Goal: Book appointment/travel/reservation

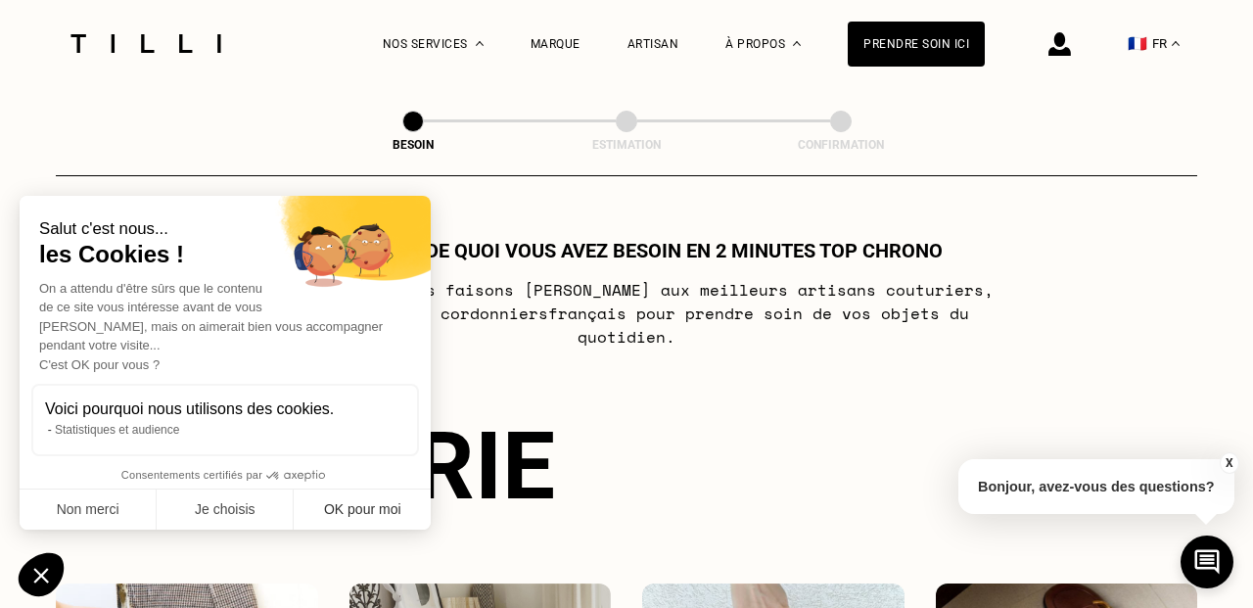
click at [388, 516] on button "OK pour moi" at bounding box center [362, 509] width 137 height 41
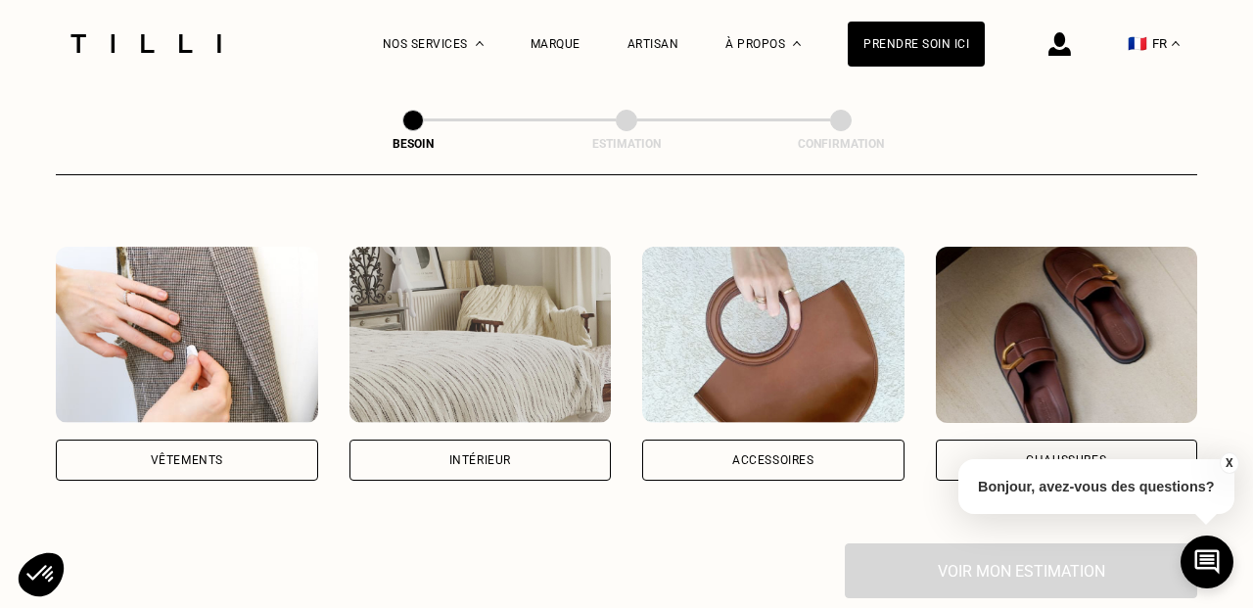
click at [217, 450] on div "Vêtements" at bounding box center [187, 459] width 262 height 41
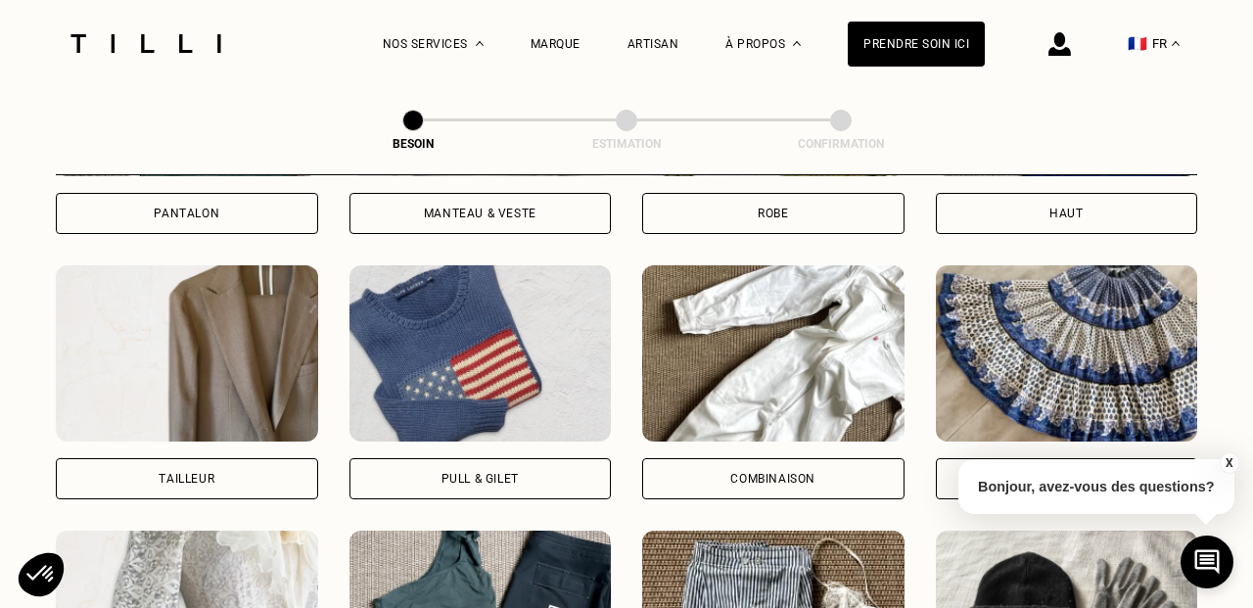
scroll to position [949, 0]
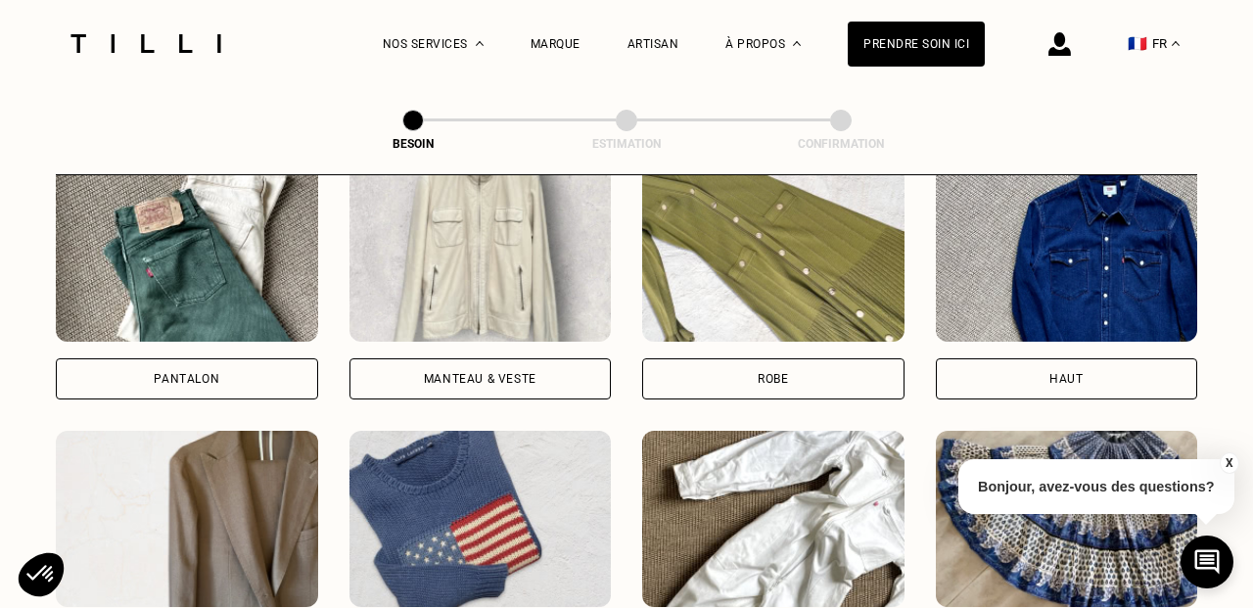
click at [201, 373] on div "Pantalon" at bounding box center [187, 379] width 66 height 12
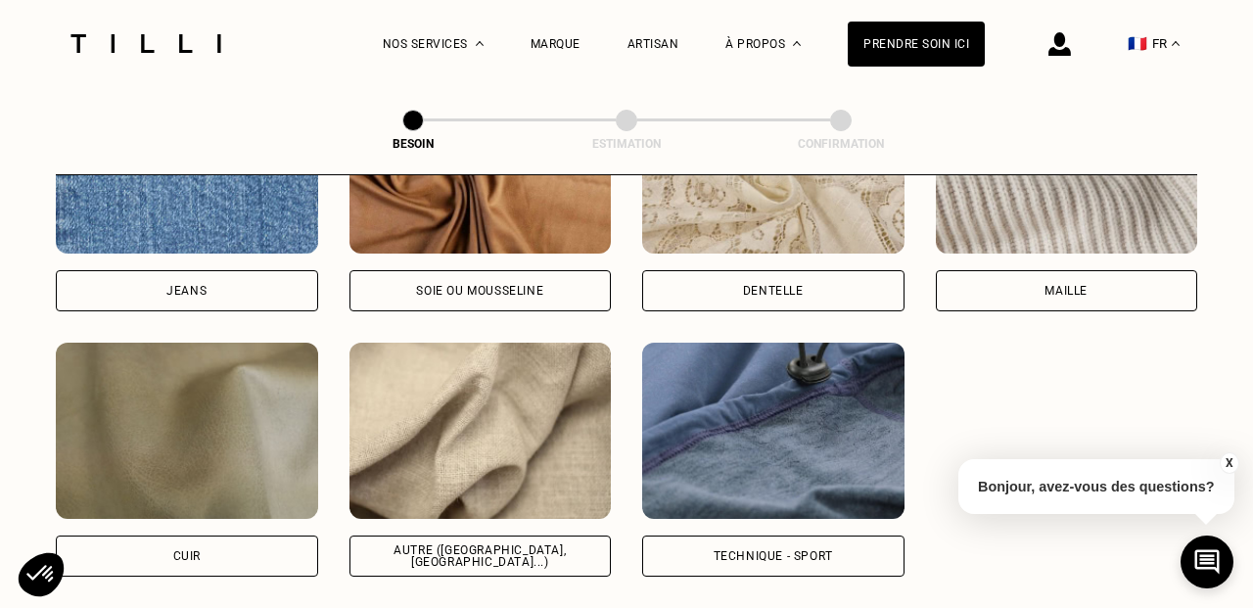
scroll to position [2228, 0]
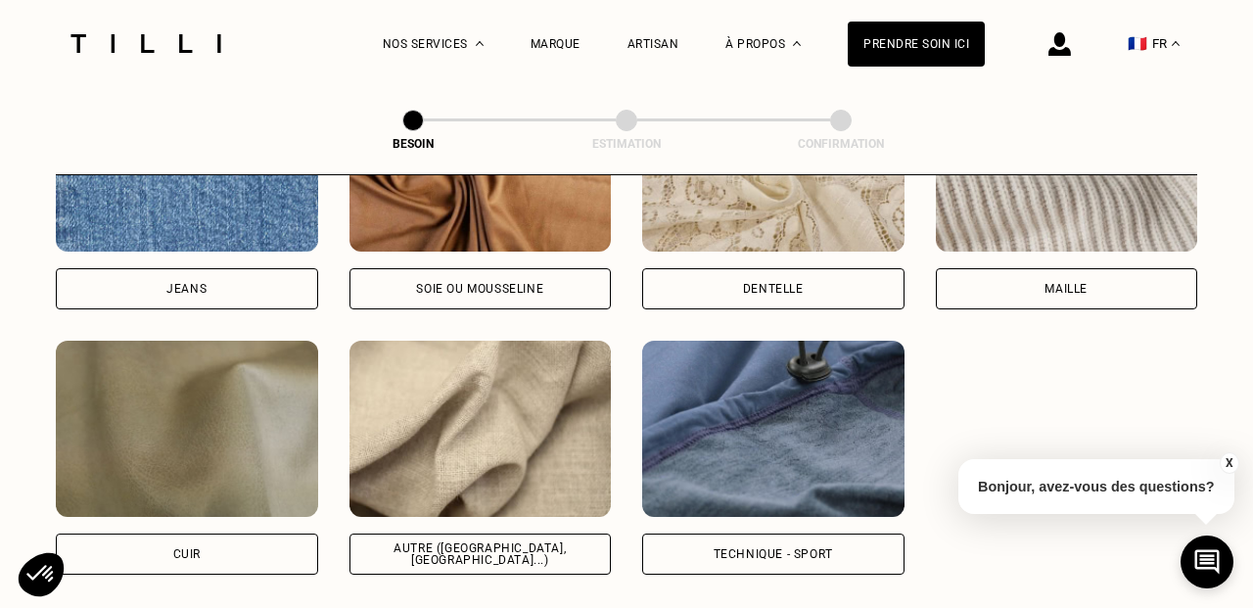
click at [445, 549] on div "Autre ([GEOGRAPHIC_DATA], [GEOGRAPHIC_DATA]...)" at bounding box center [480, 553] width 262 height 41
select select "FR"
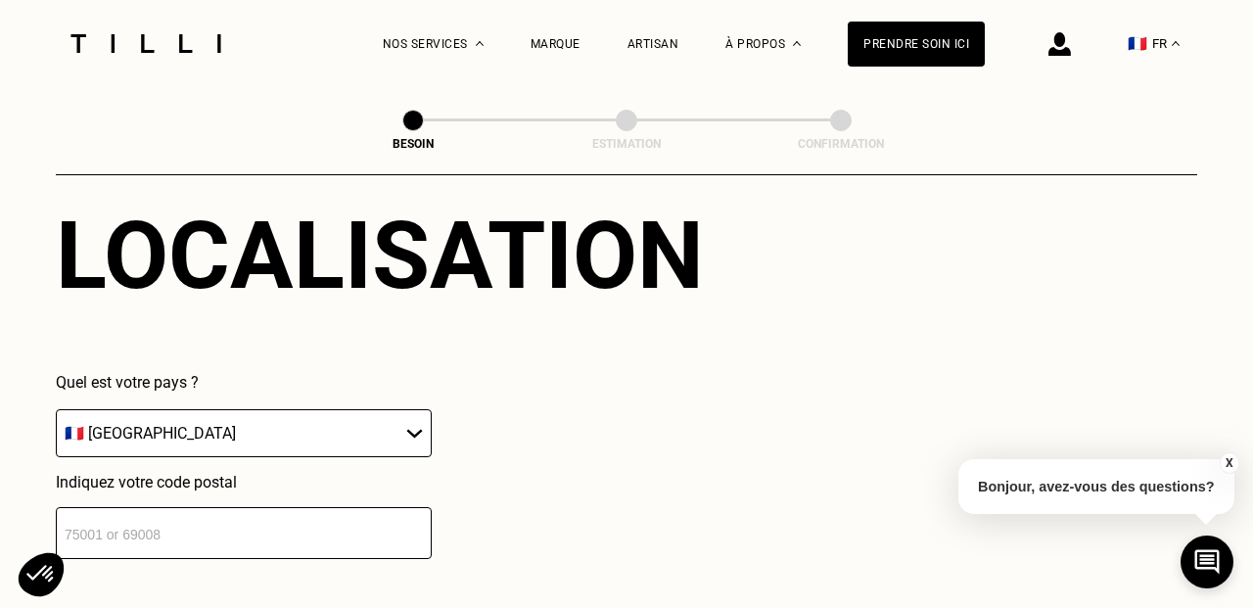
scroll to position [2728, 0]
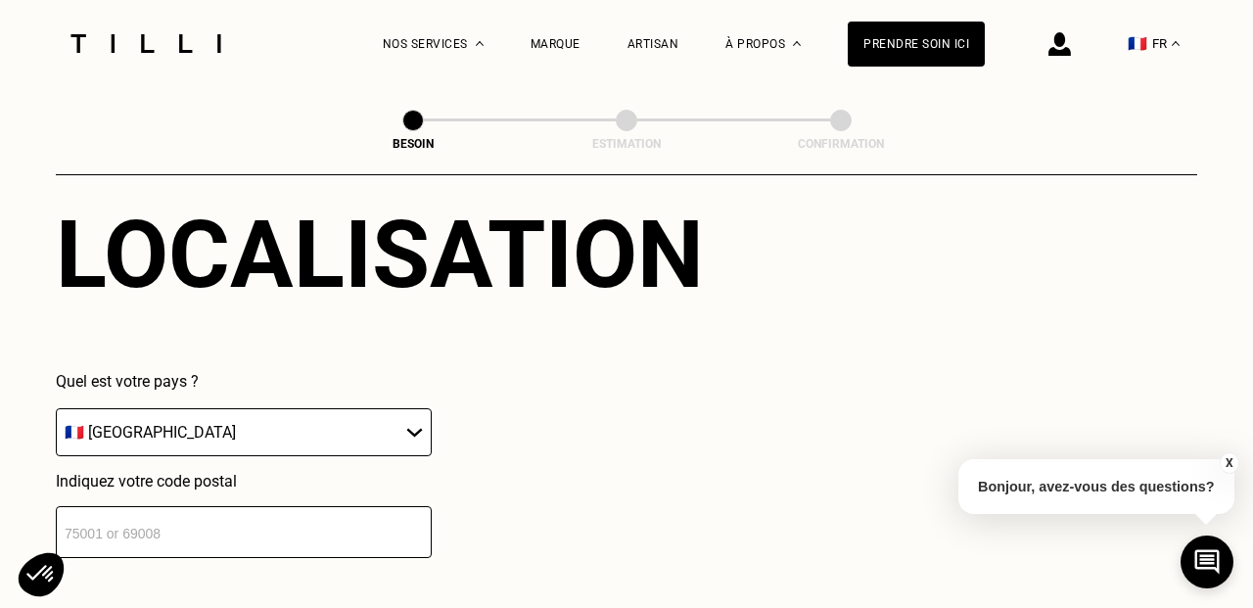
click at [269, 520] on input "number" at bounding box center [244, 532] width 376 height 52
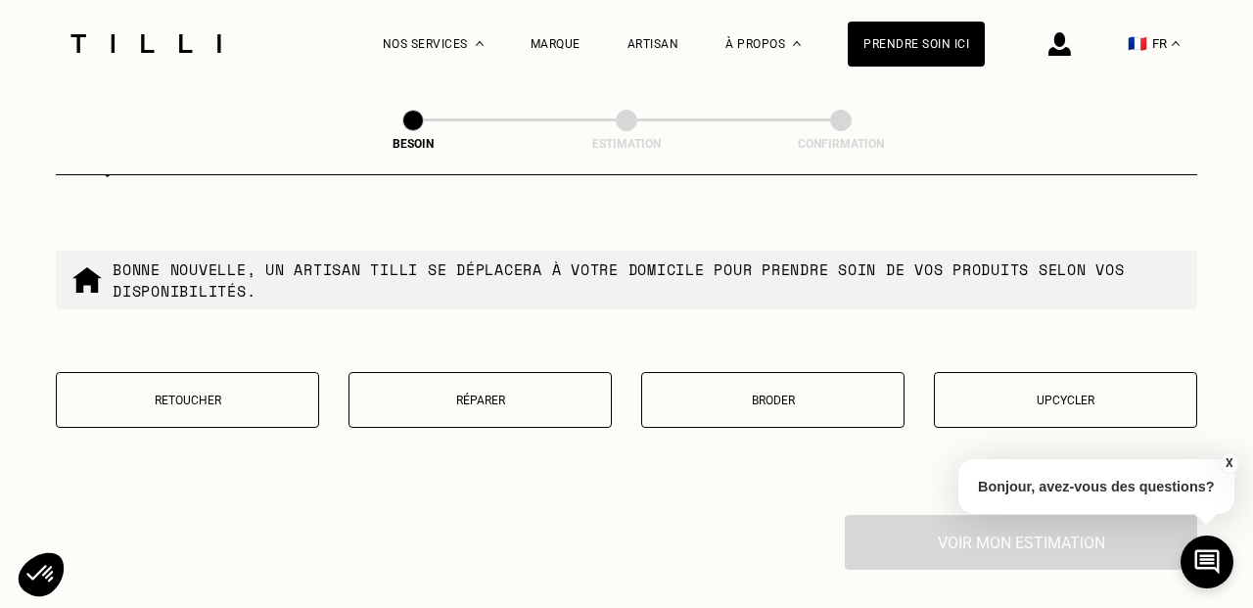
scroll to position [3338, 0]
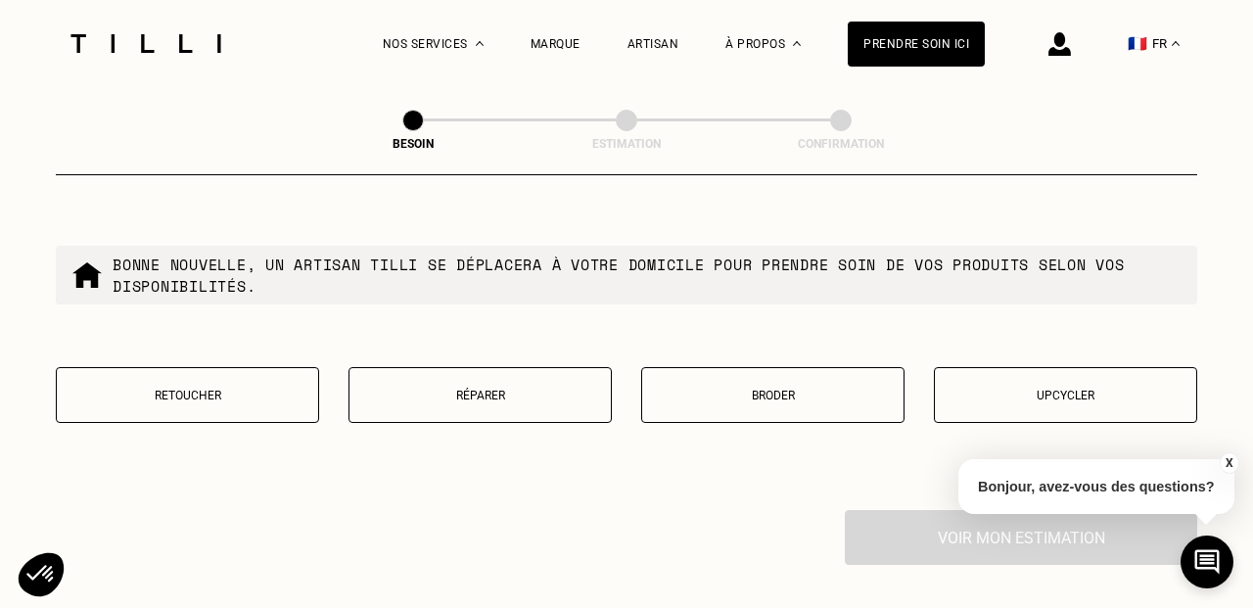
type input "69006"
click at [436, 367] on button "Réparer" at bounding box center [479, 395] width 263 height 56
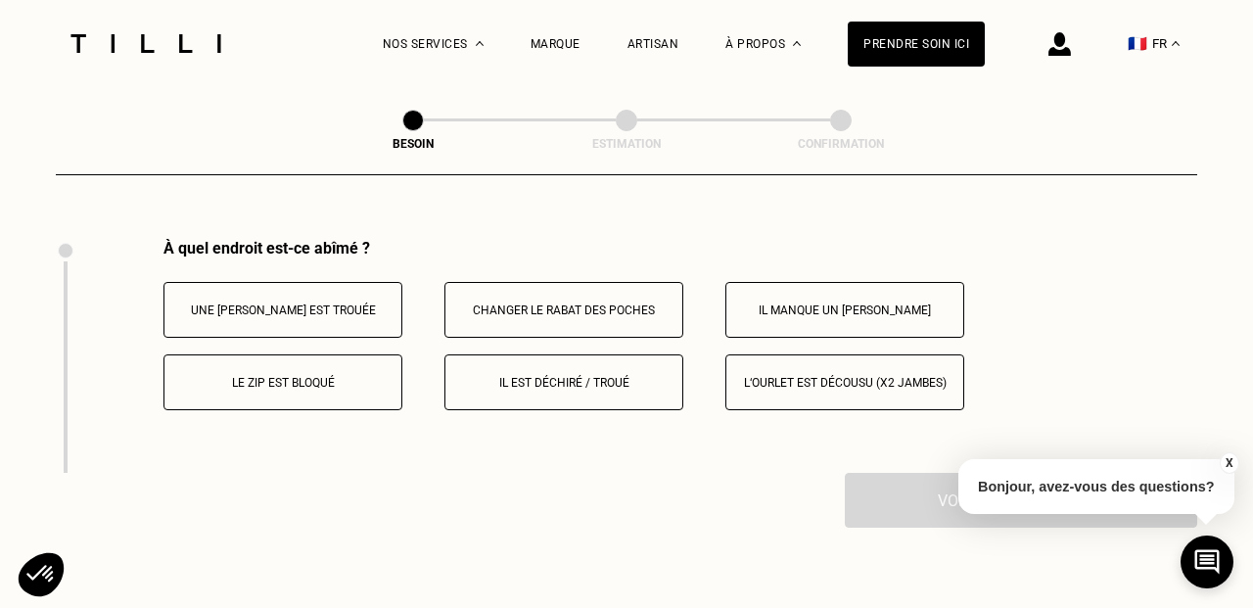
scroll to position [3612, 0]
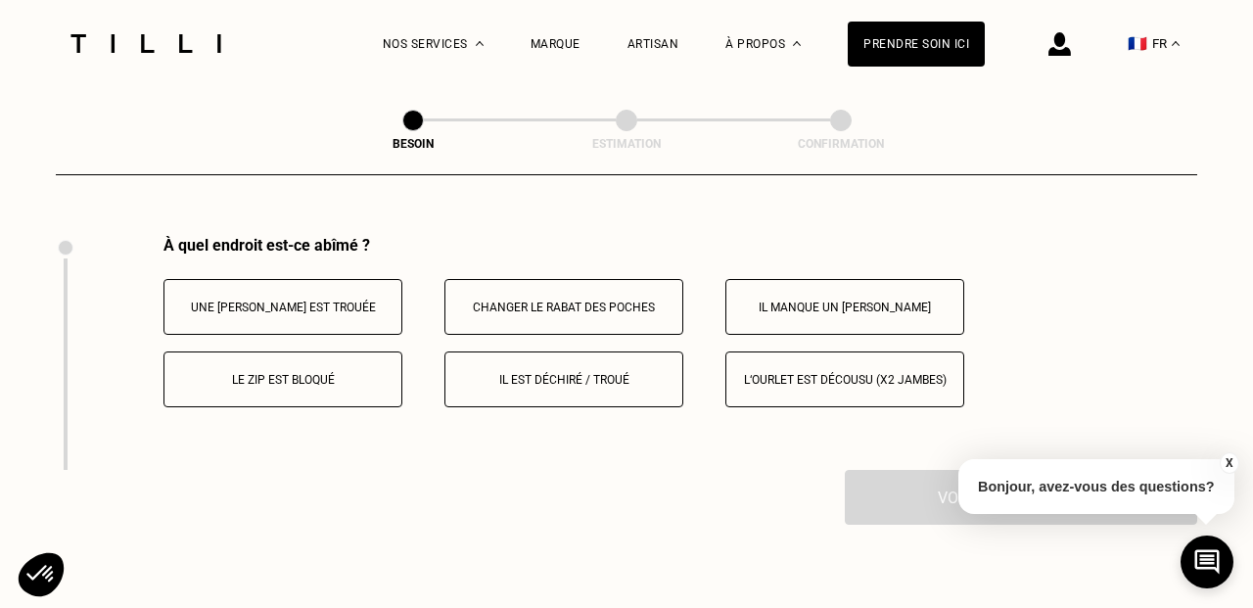
click at [515, 374] on button "Il est déchiré / troué" at bounding box center [563, 379] width 239 height 56
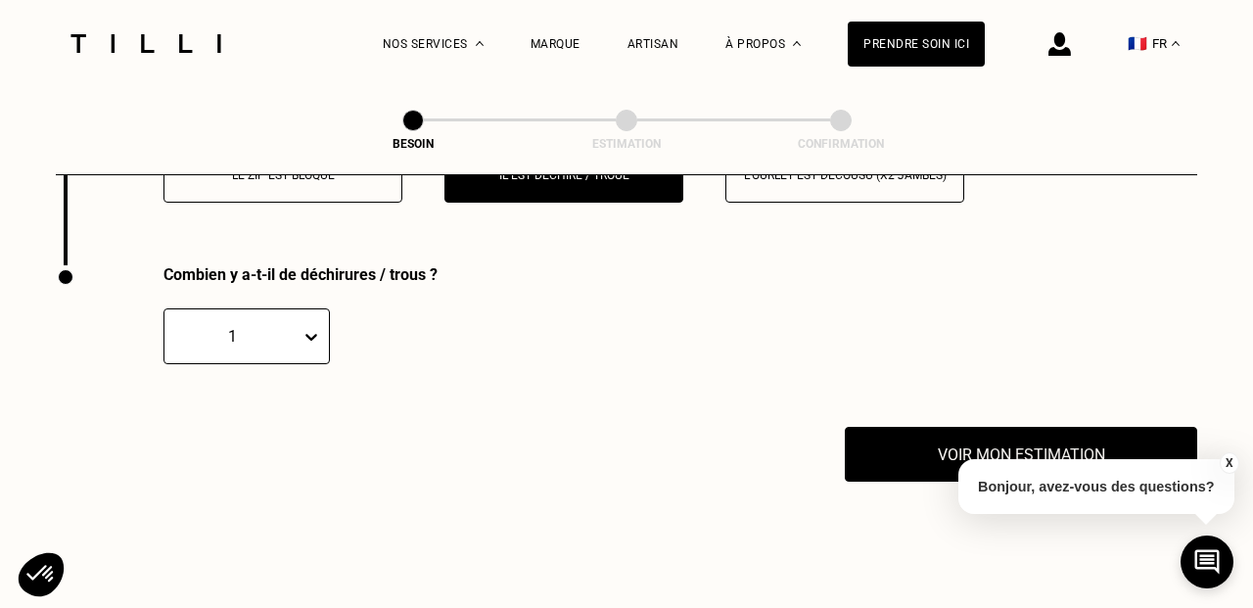
scroll to position [3846, 0]
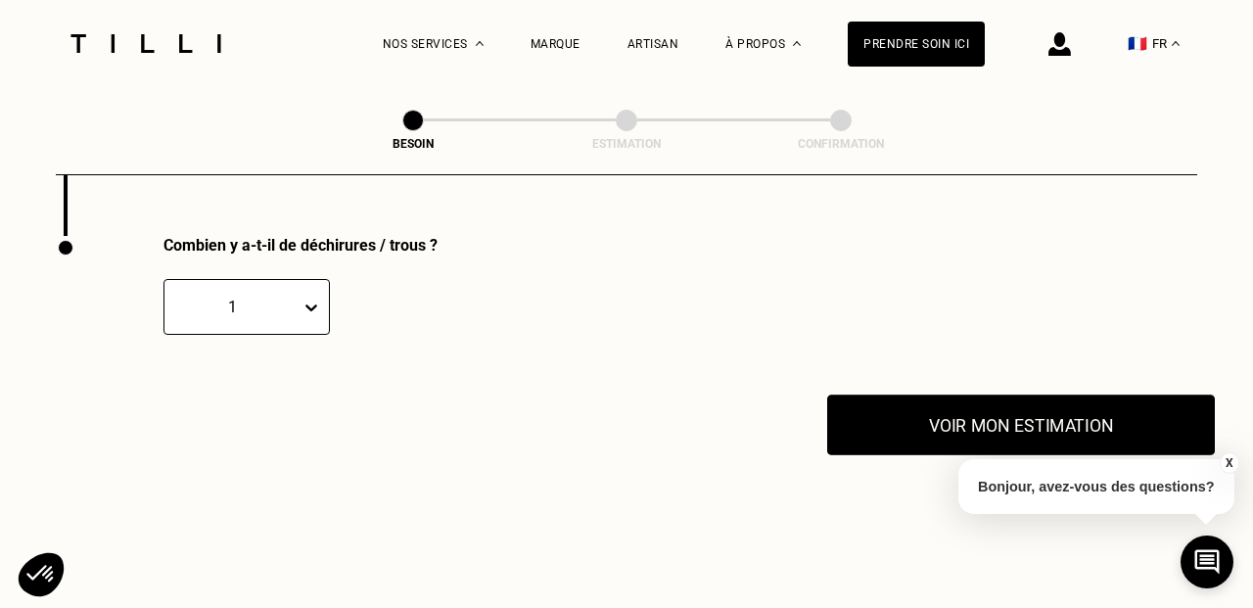
click at [953, 420] on button "Voir mon estimation" at bounding box center [1021, 424] width 388 height 61
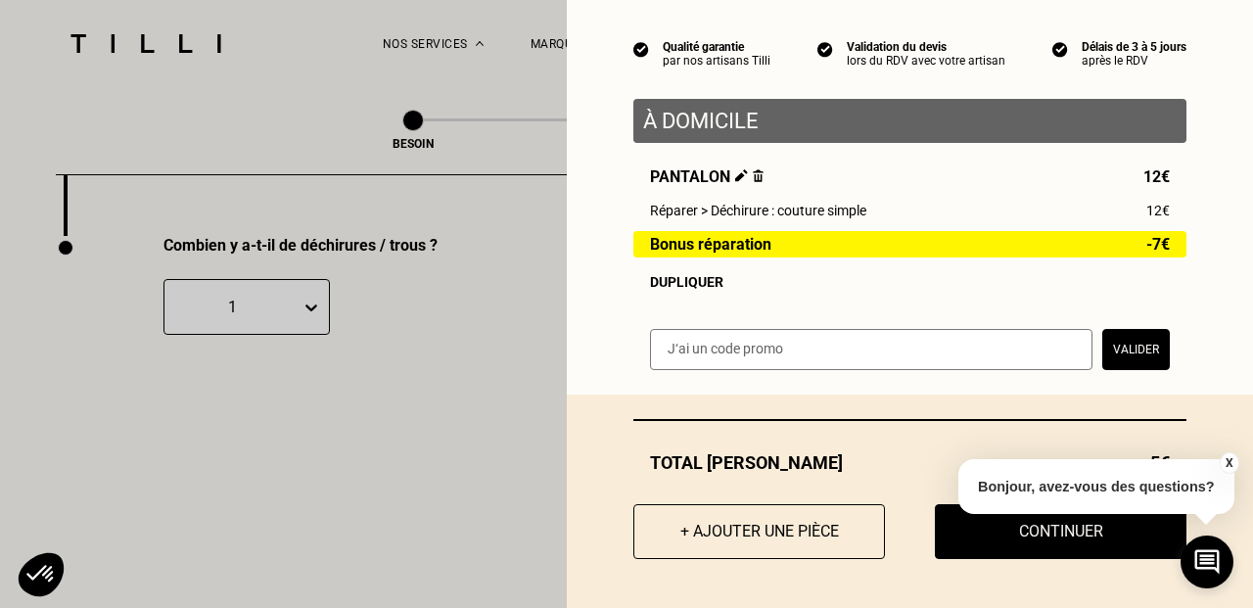
scroll to position [162, 0]
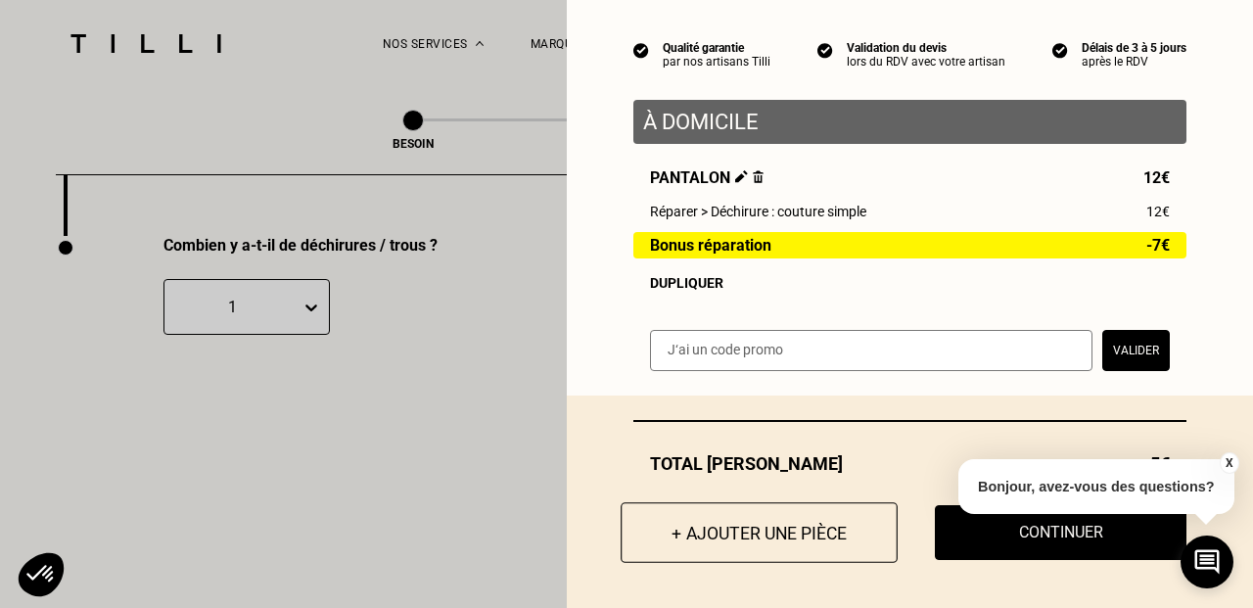
click at [788, 530] on button "+ Ajouter une pièce" at bounding box center [758, 532] width 277 height 61
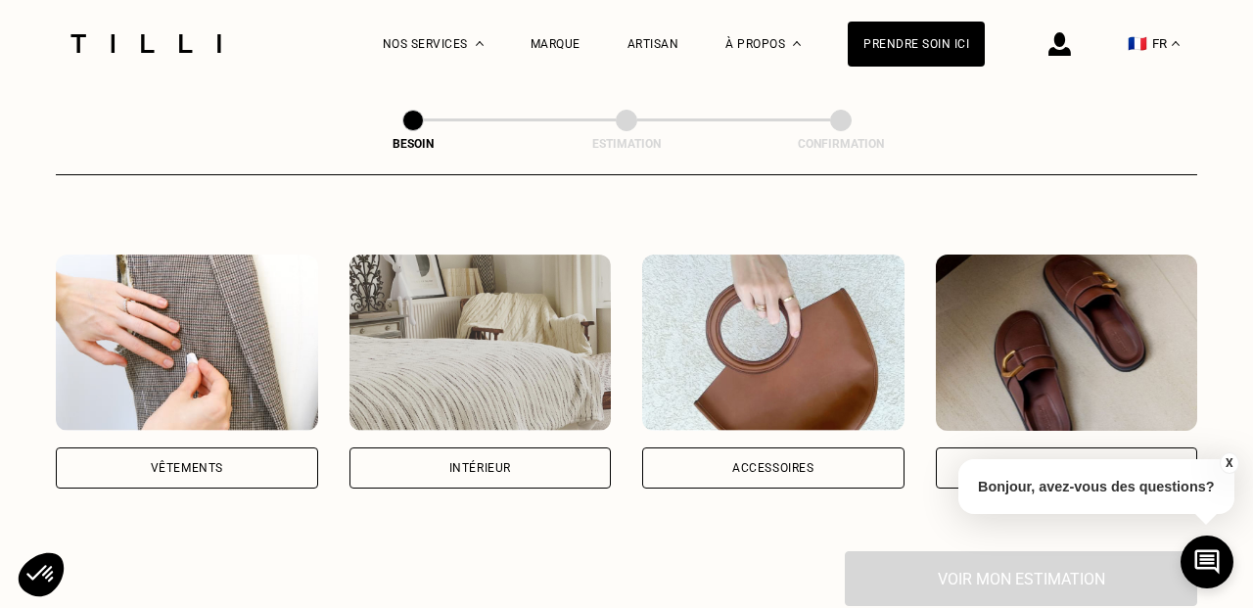
scroll to position [330, 0]
click at [214, 461] on div "Vêtements" at bounding box center [187, 467] width 72 height 12
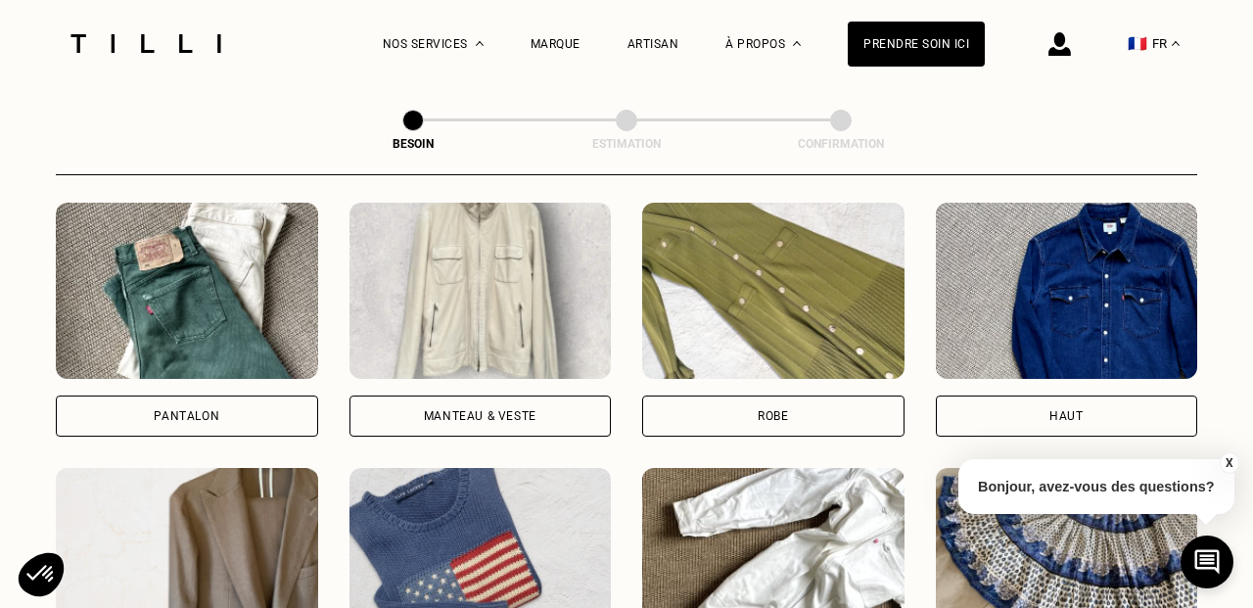
scroll to position [932, 0]
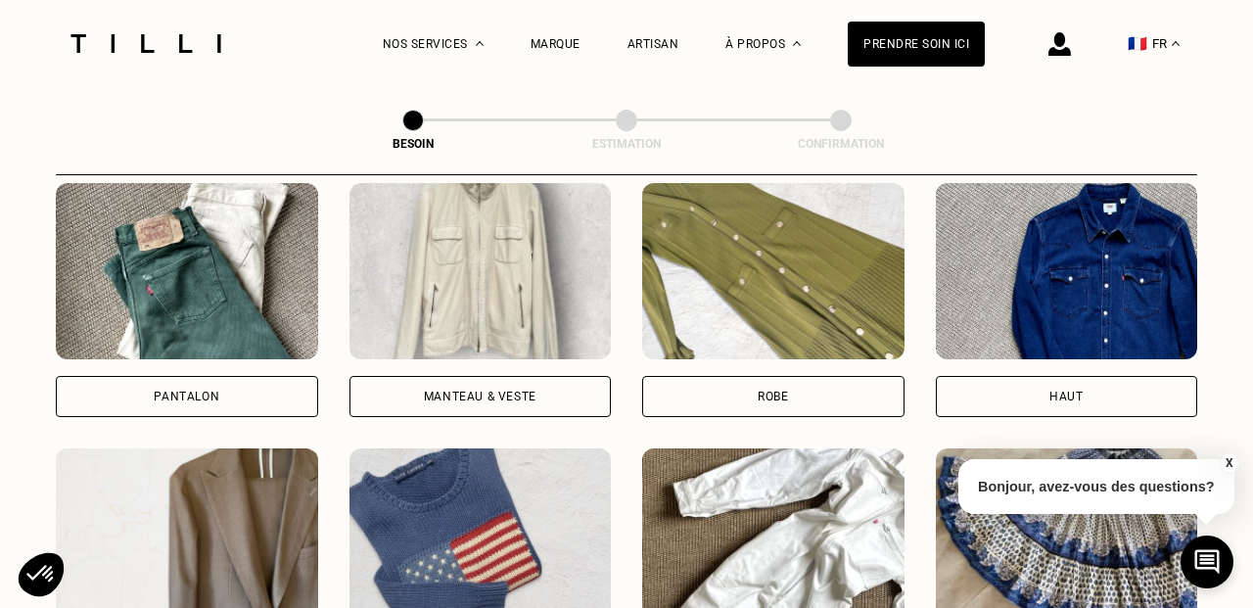
click at [161, 390] on div "Pantalon" at bounding box center [187, 396] width 66 height 12
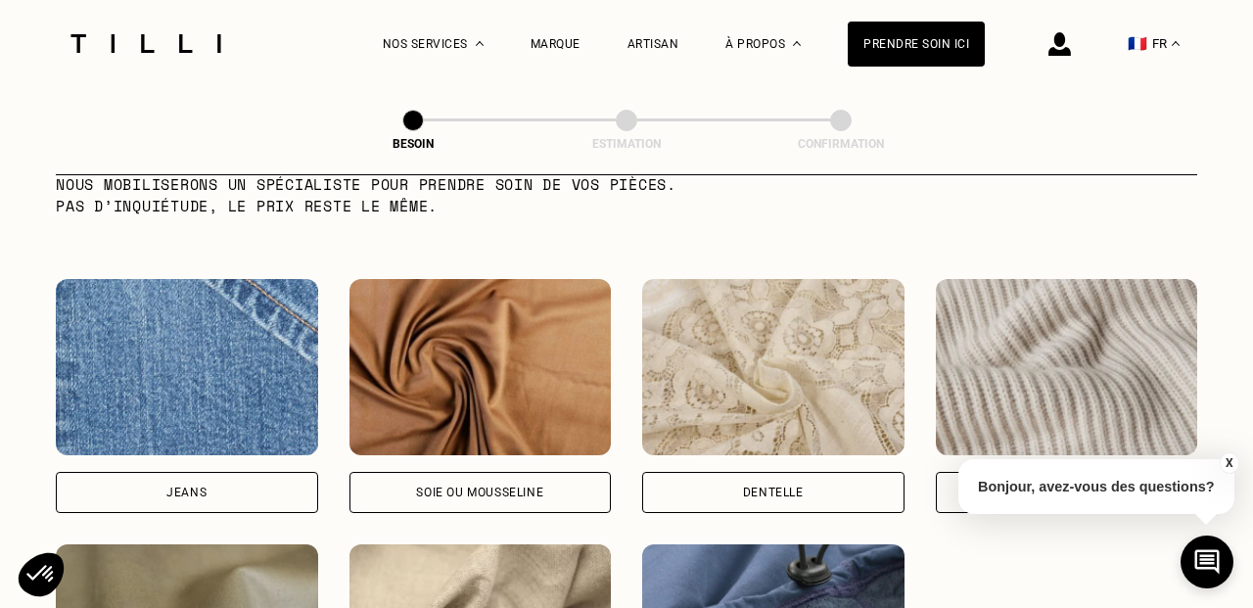
scroll to position [2031, 0]
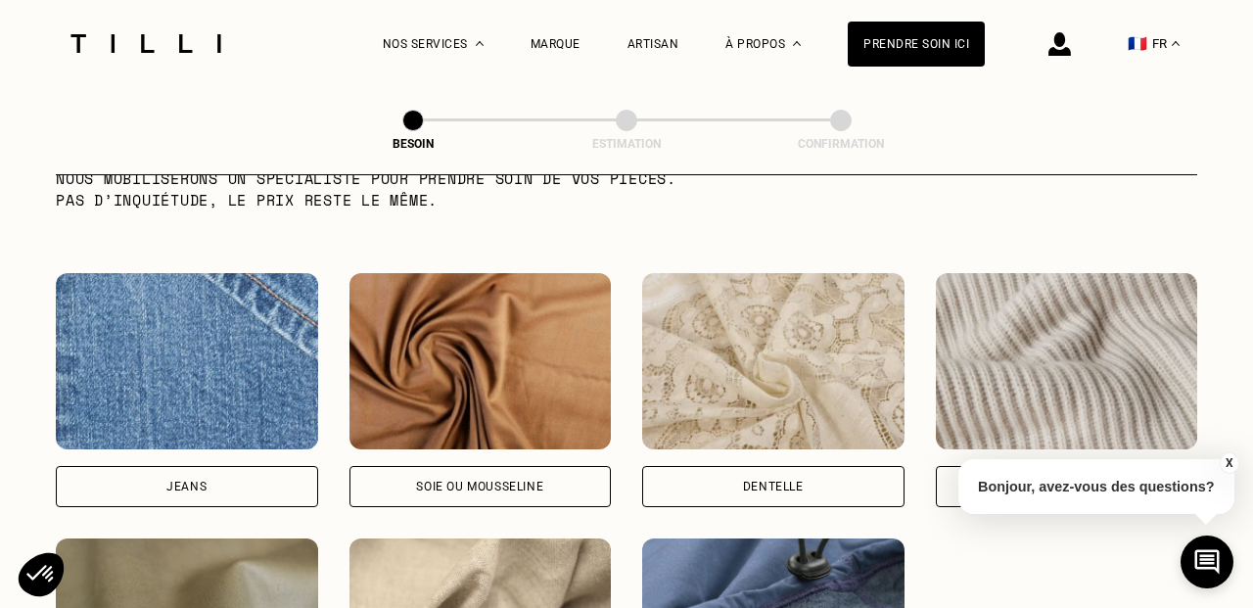
click at [179, 481] on div "Jeans" at bounding box center [186, 487] width 40 height 12
select select "FR"
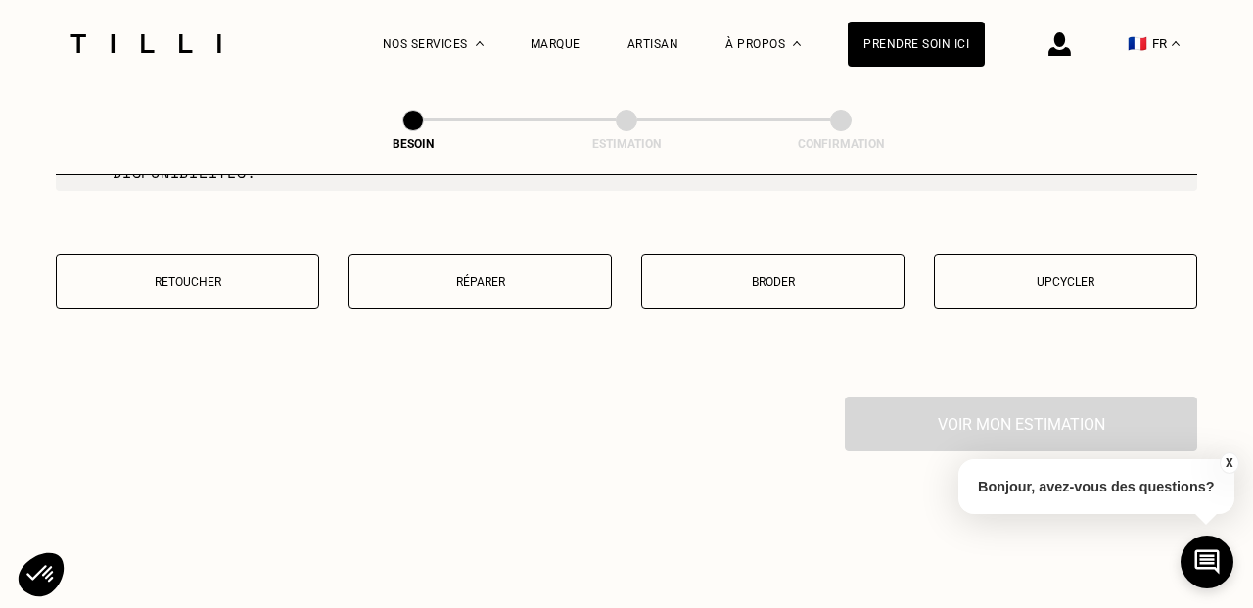
scroll to position [3454, 0]
click at [225, 277] on button "Retoucher" at bounding box center [187, 280] width 263 height 56
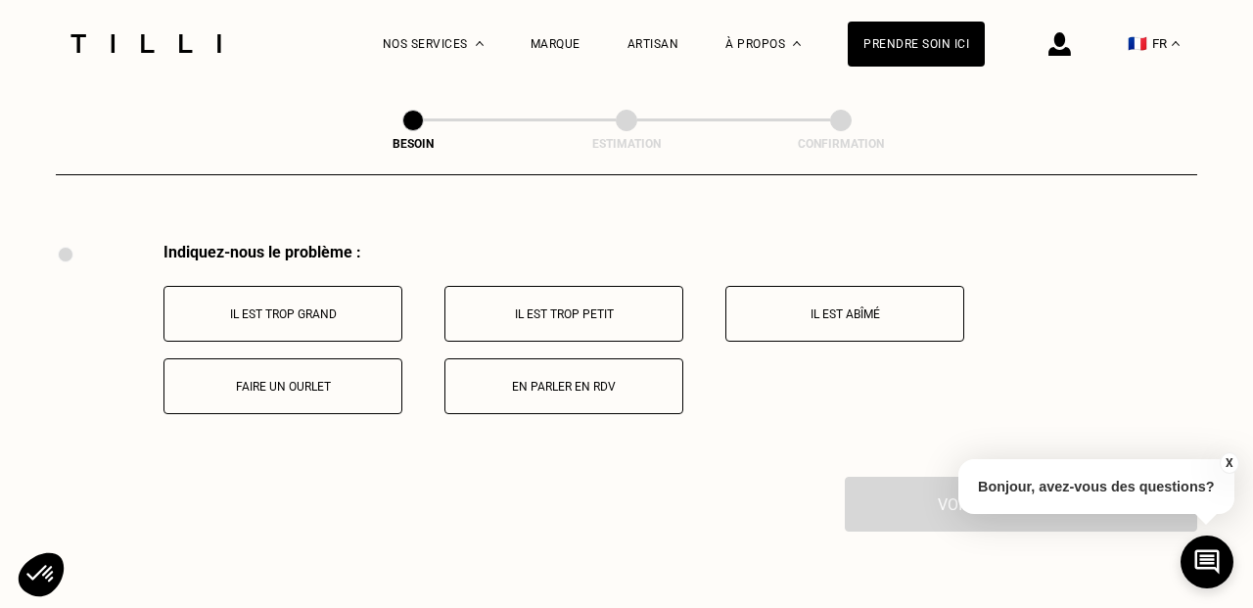
scroll to position [3612, 0]
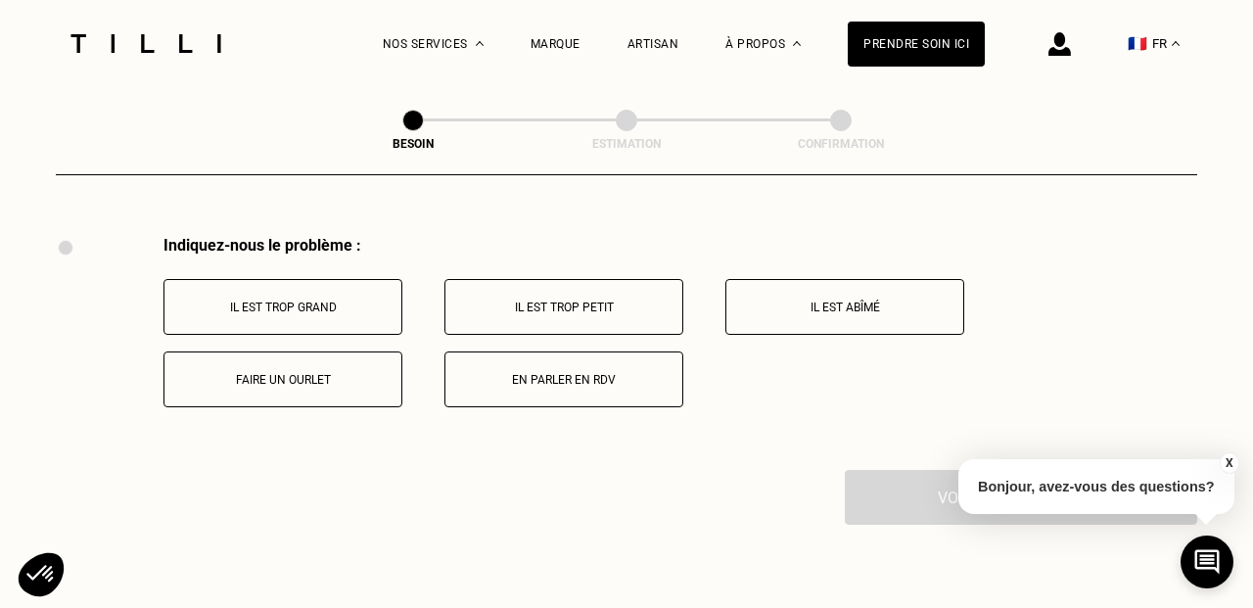
click at [331, 370] on button "Faire un ourlet" at bounding box center [282, 379] width 239 height 56
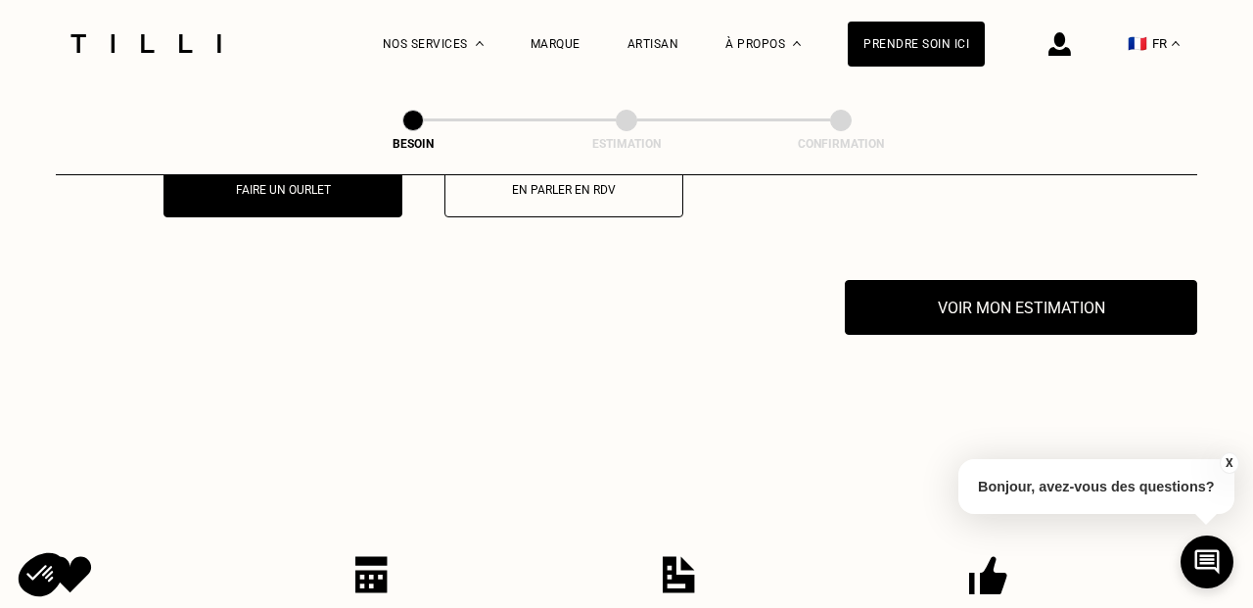
scroll to position [3790, 0]
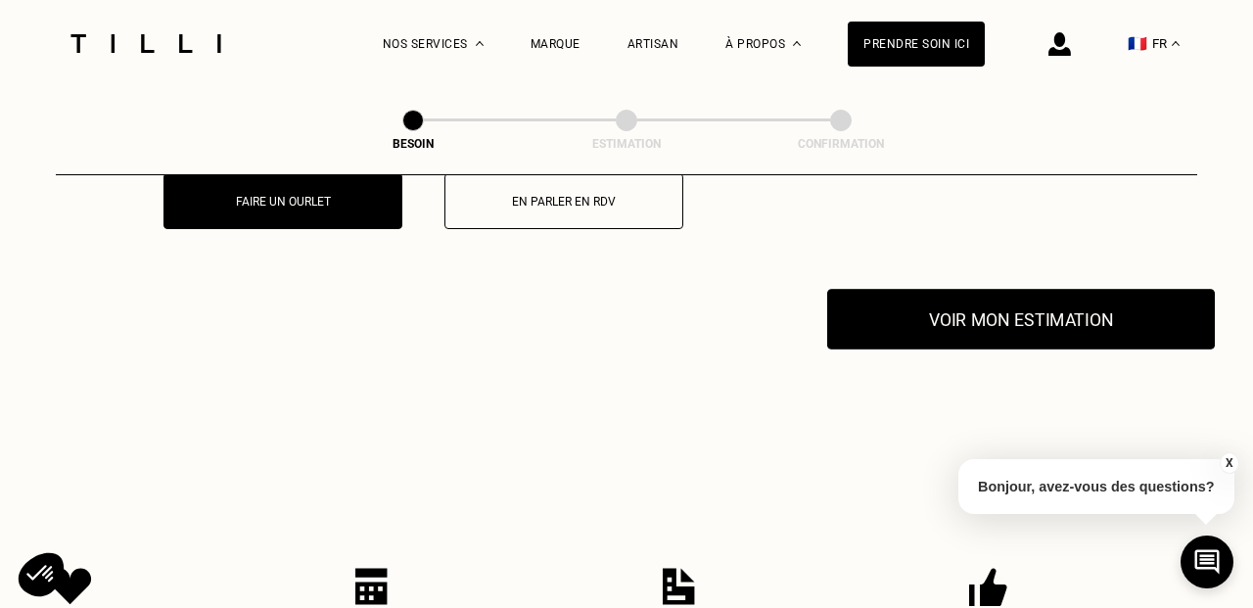
click at [984, 317] on button "Voir mon estimation" at bounding box center [1021, 319] width 388 height 61
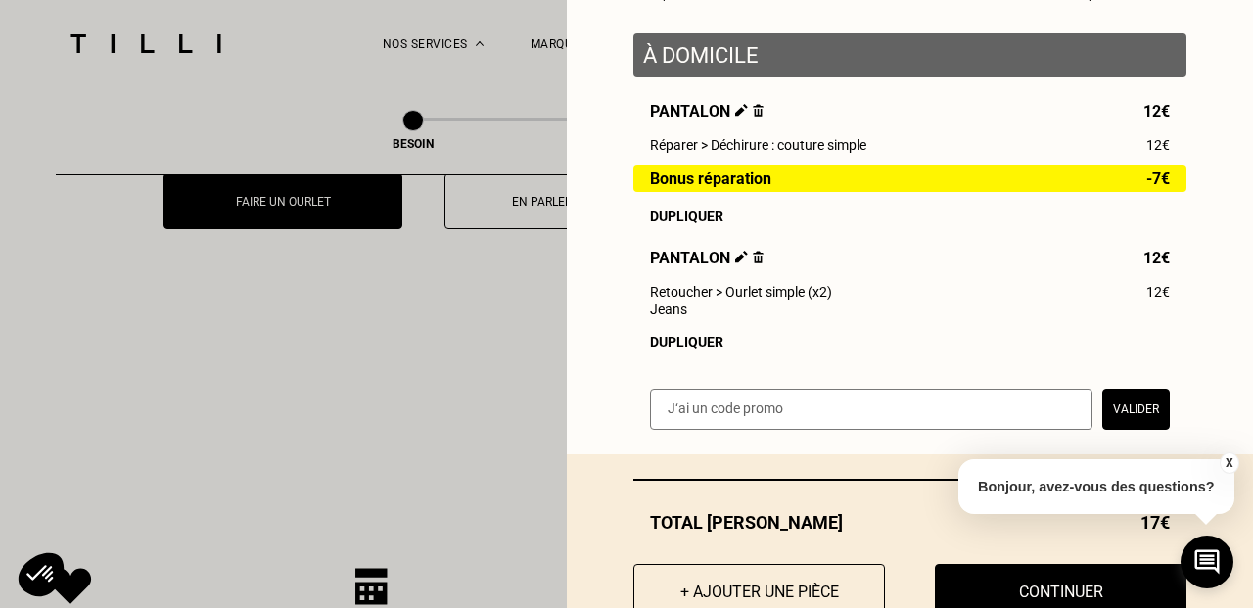
scroll to position [217, 0]
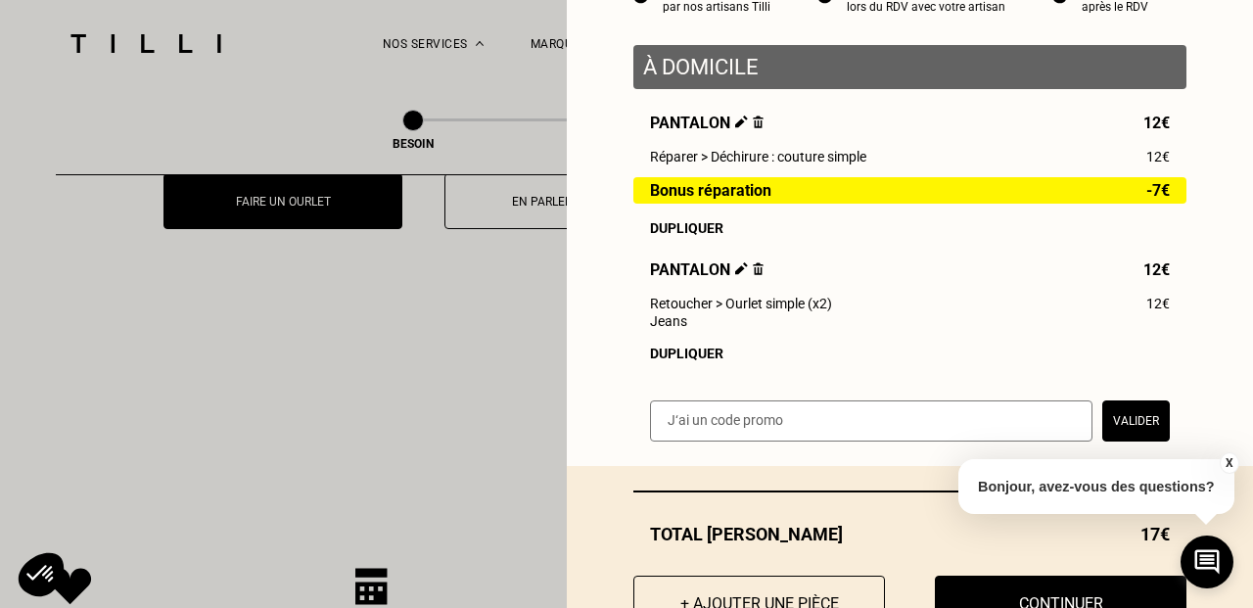
click at [702, 356] on div "Dupliquer" at bounding box center [910, 353] width 520 height 16
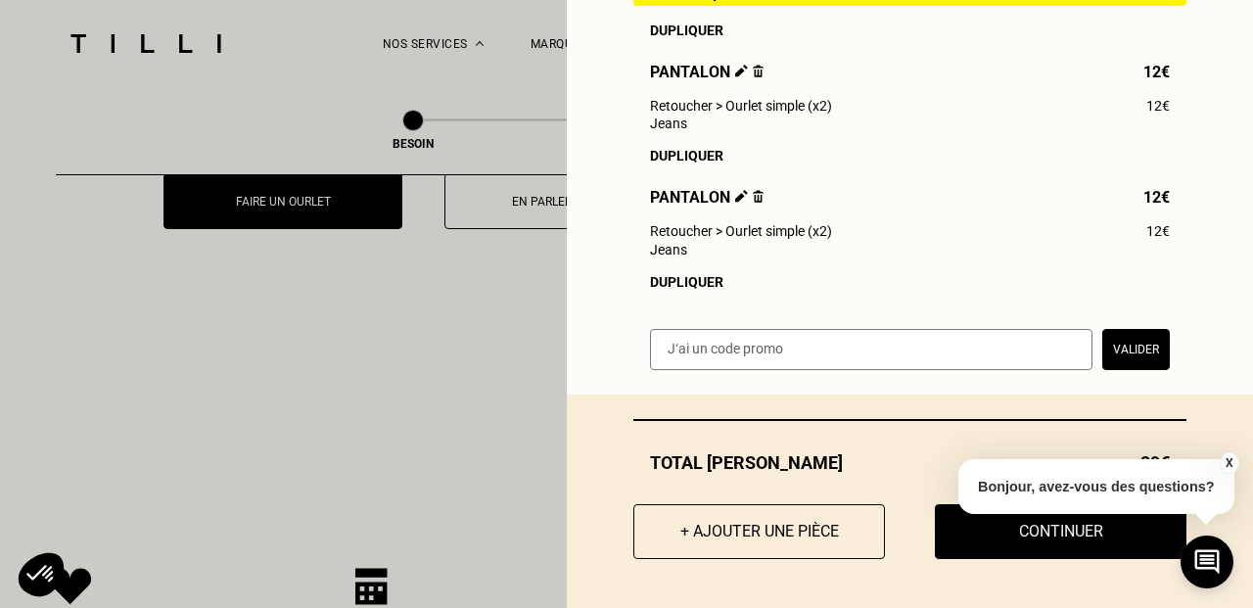
scroll to position [414, 0]
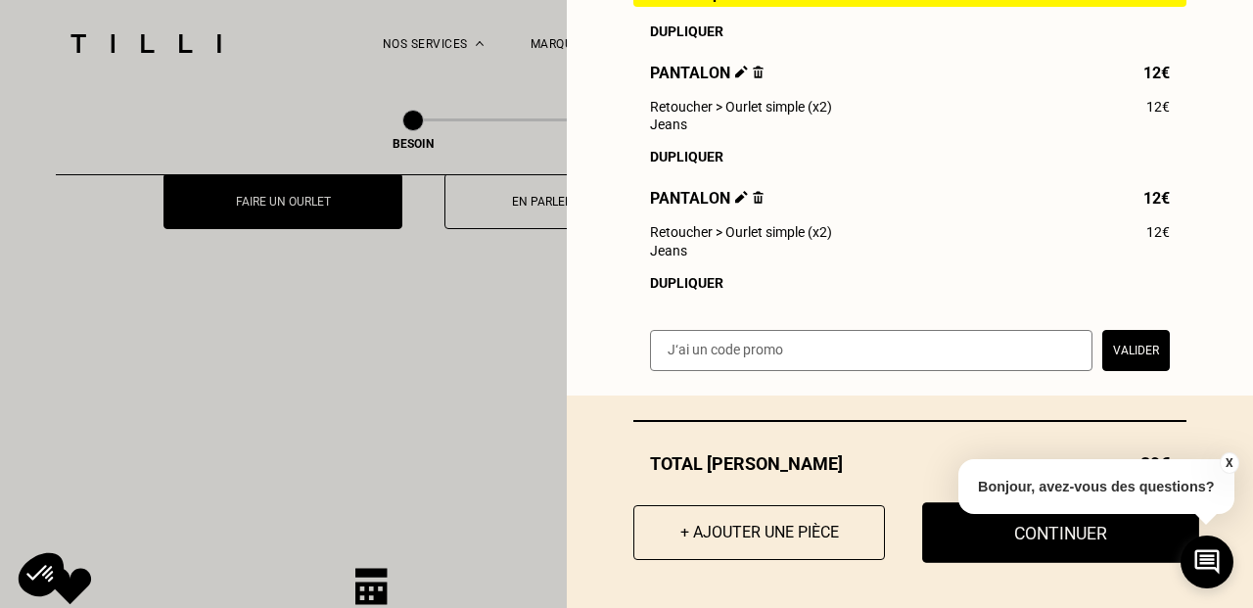
click at [1028, 540] on button "Continuer" at bounding box center [1060, 532] width 277 height 61
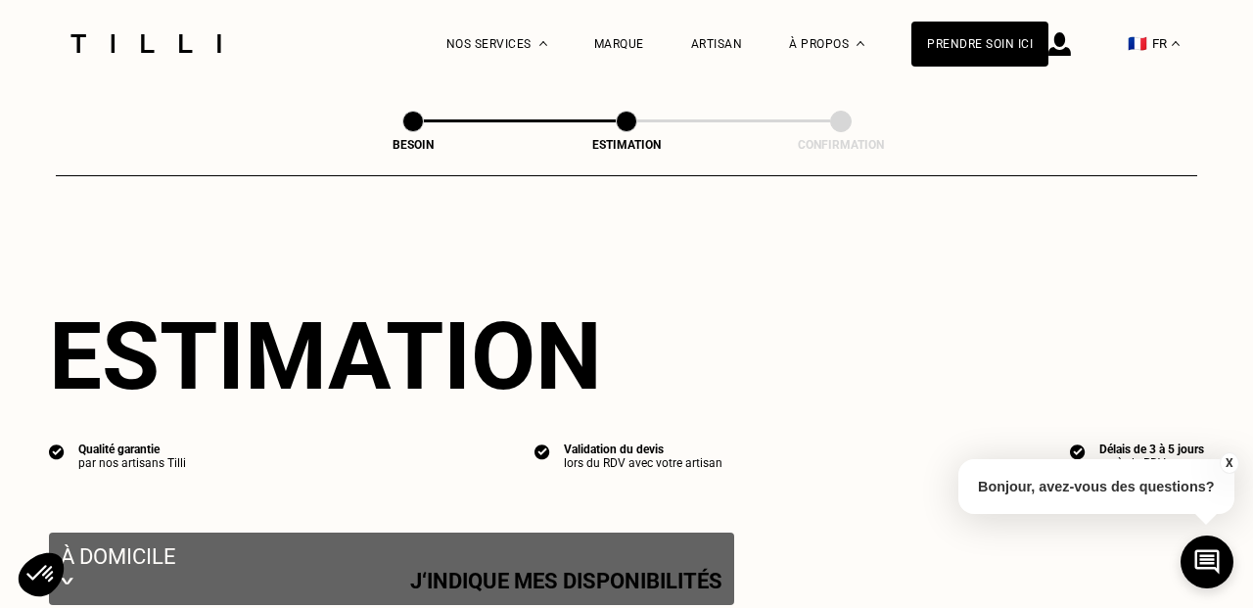
select select "FR"
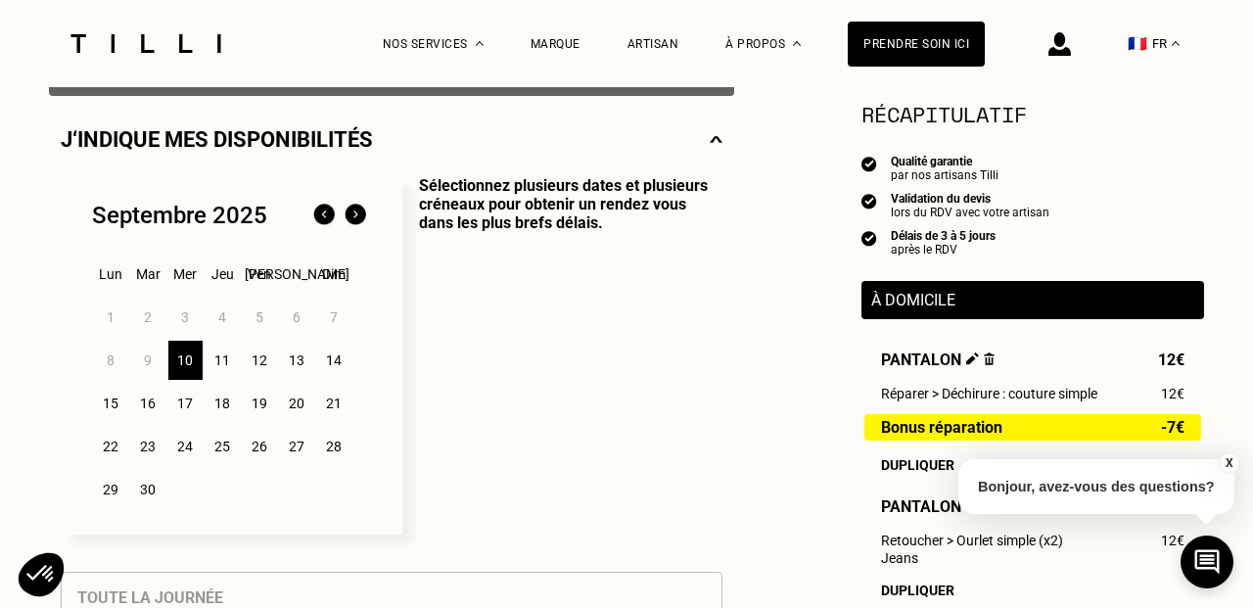
scroll to position [451, 1]
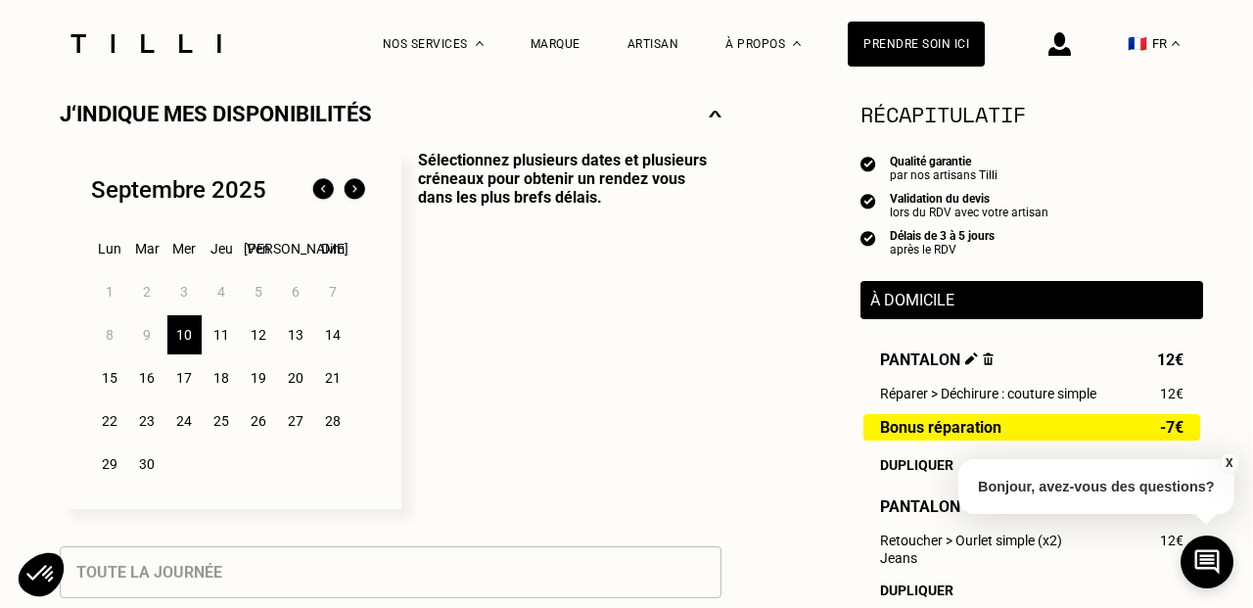
click at [219, 338] on div "11" at bounding box center [222, 334] width 34 height 39
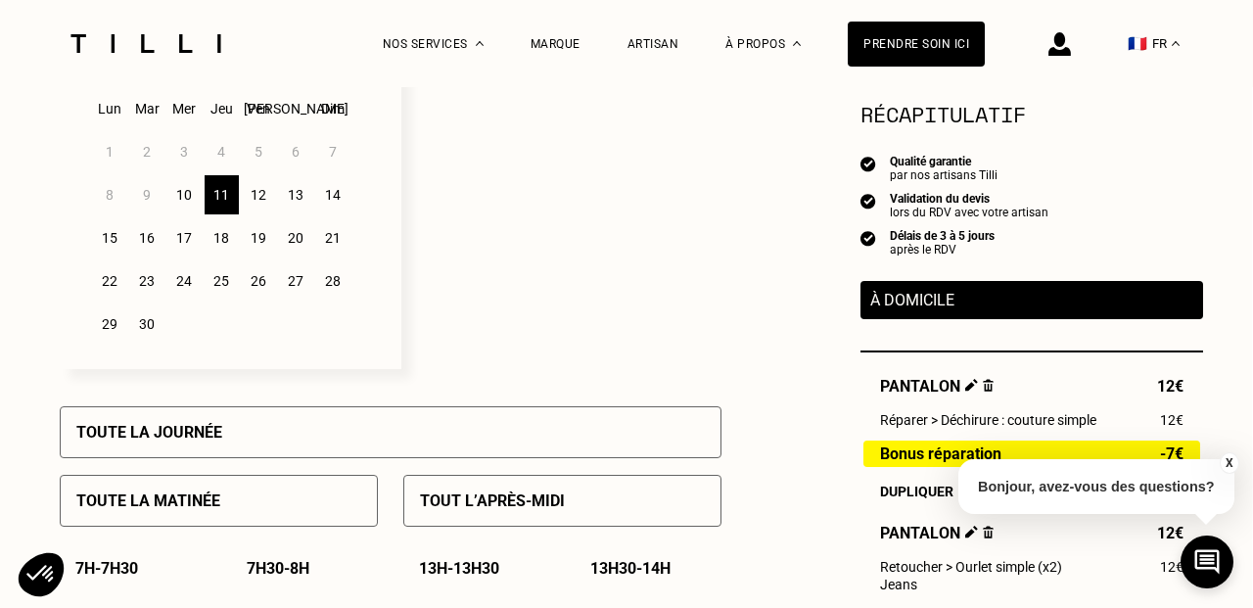
scroll to position [589, 2]
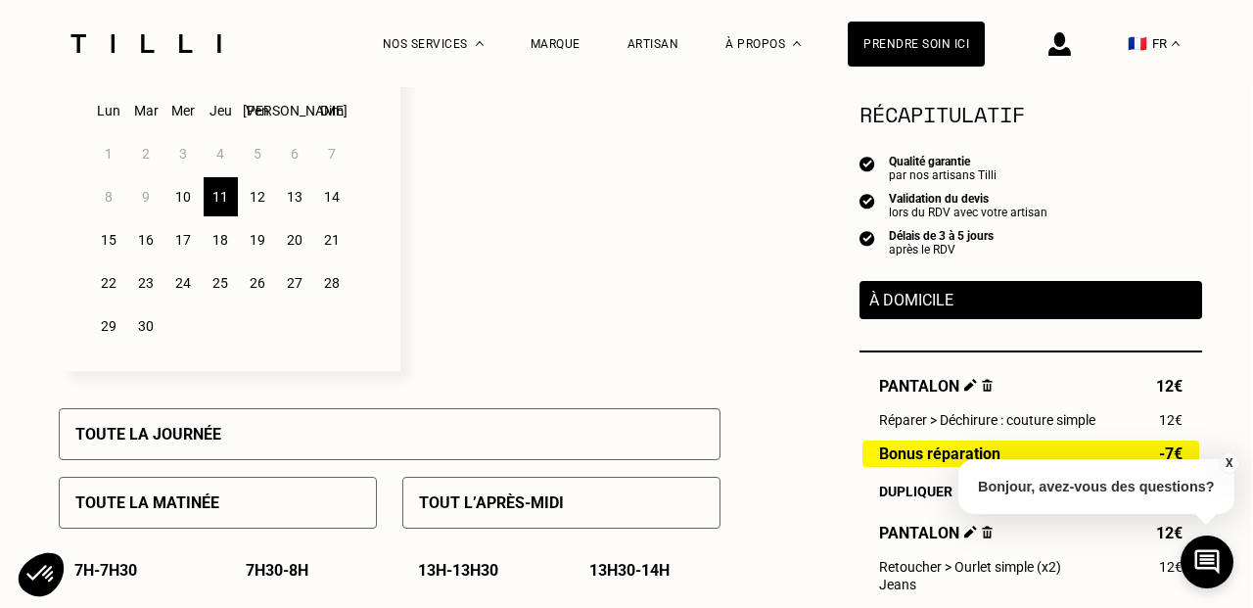
click at [206, 422] on div "Toute la journée" at bounding box center [390, 434] width 662 height 52
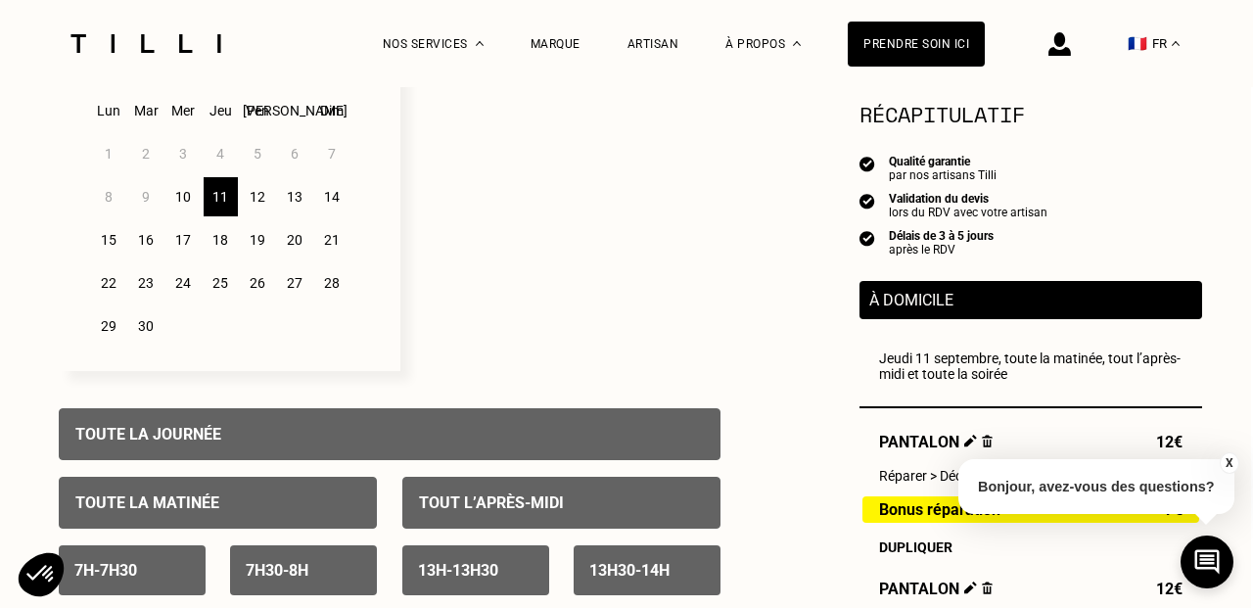
click at [259, 199] on div "12" at bounding box center [258, 196] width 34 height 39
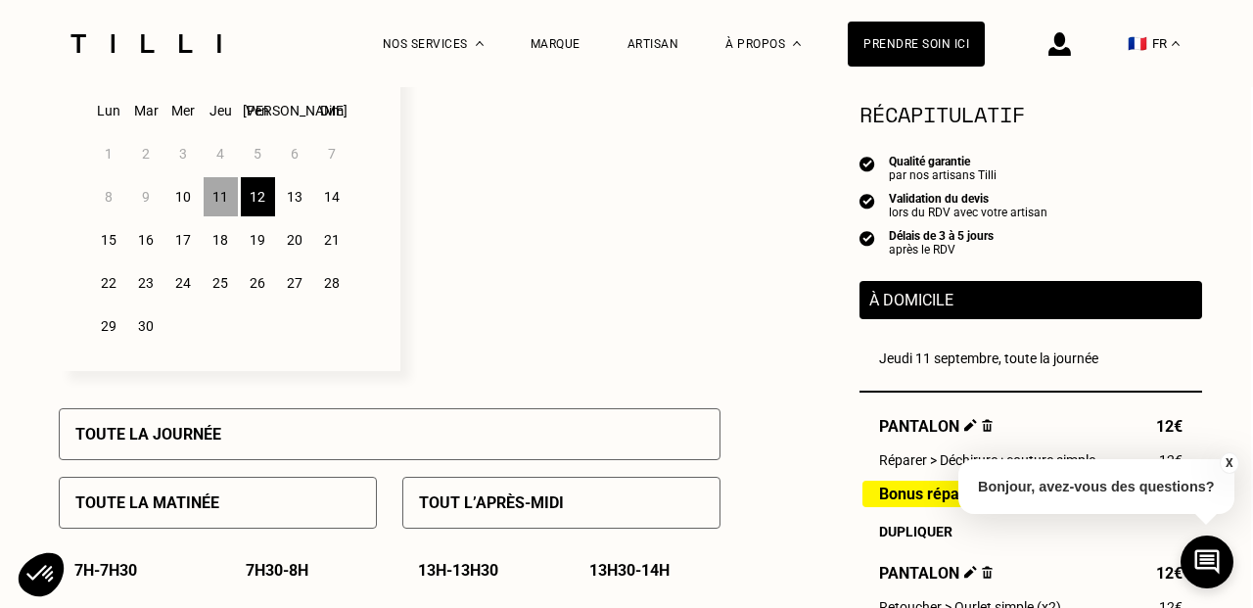
click at [469, 512] on div "Tout l’après-midi" at bounding box center [561, 503] width 318 height 52
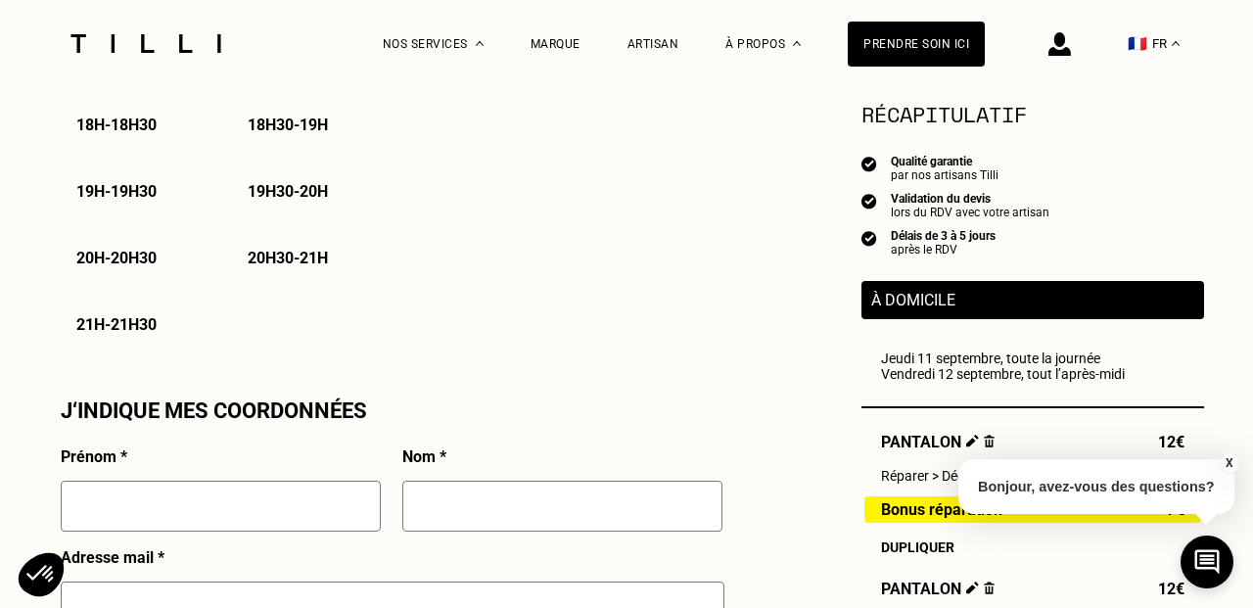
scroll to position [1528, 0]
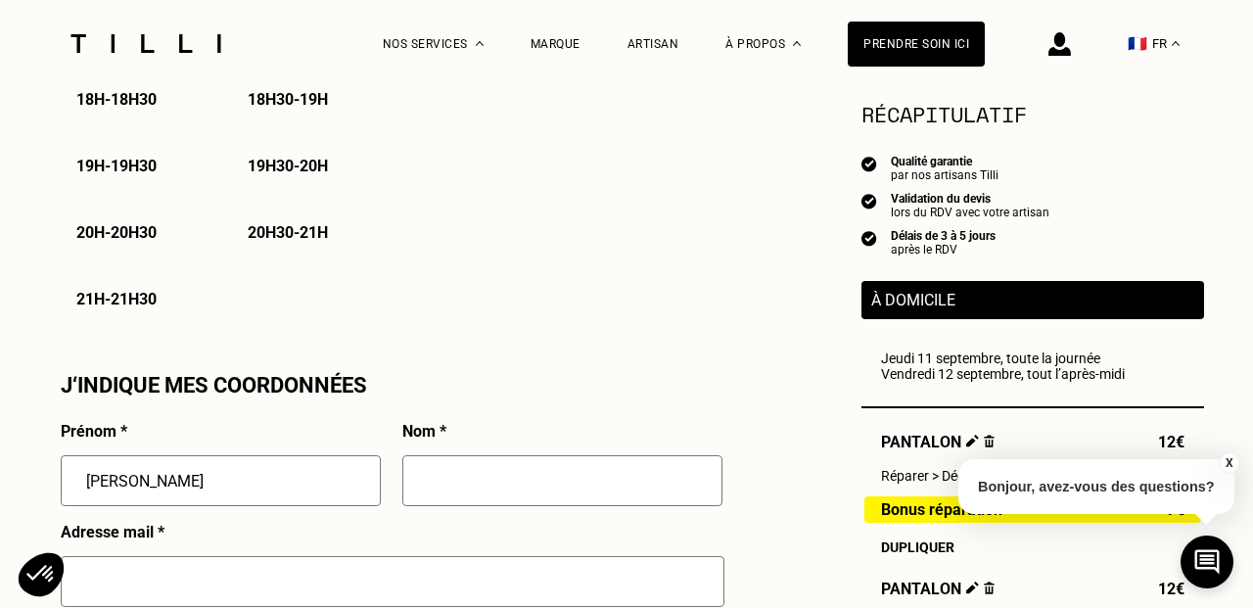
type input "[PERSON_NAME]"
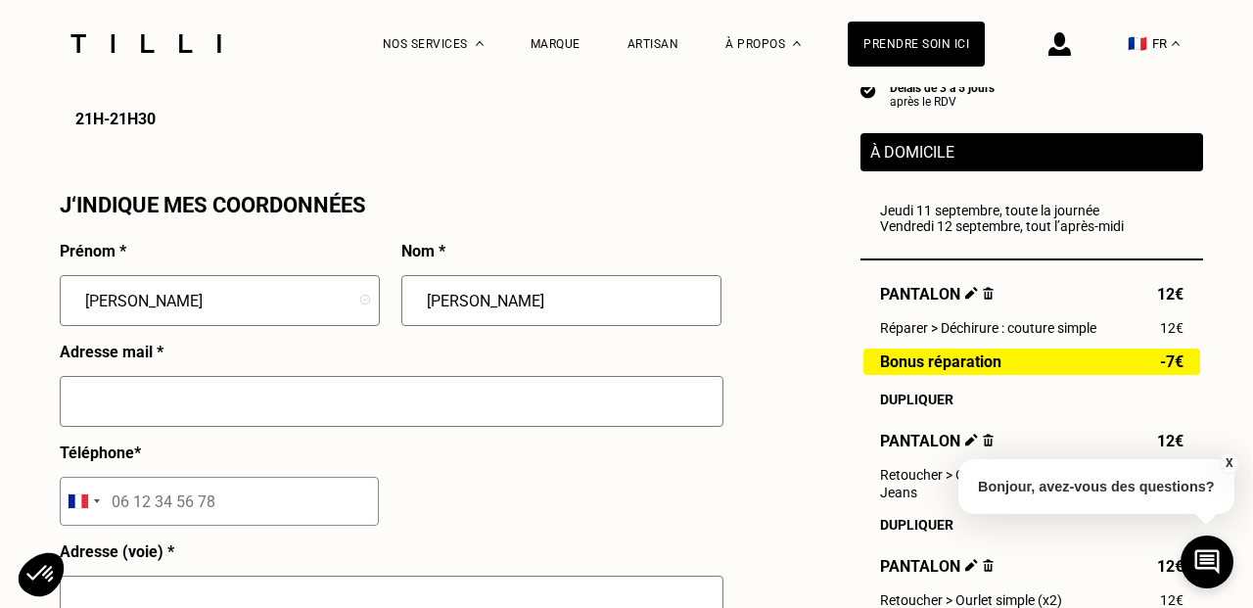
type input "[PERSON_NAME]"
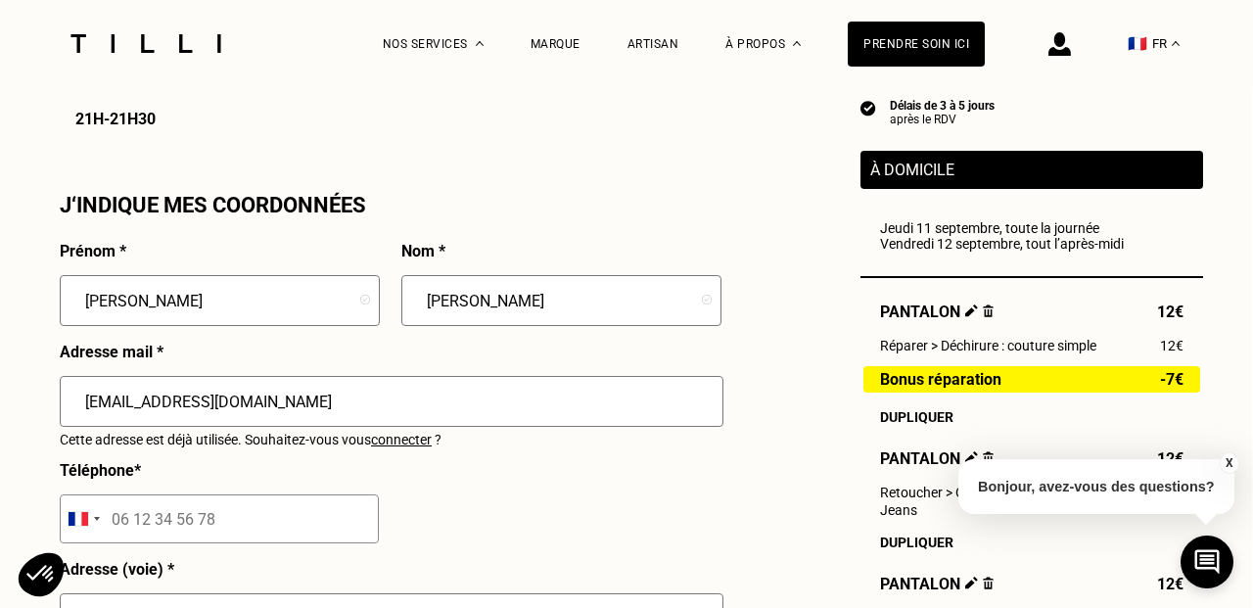
scroll to position [1813, 0]
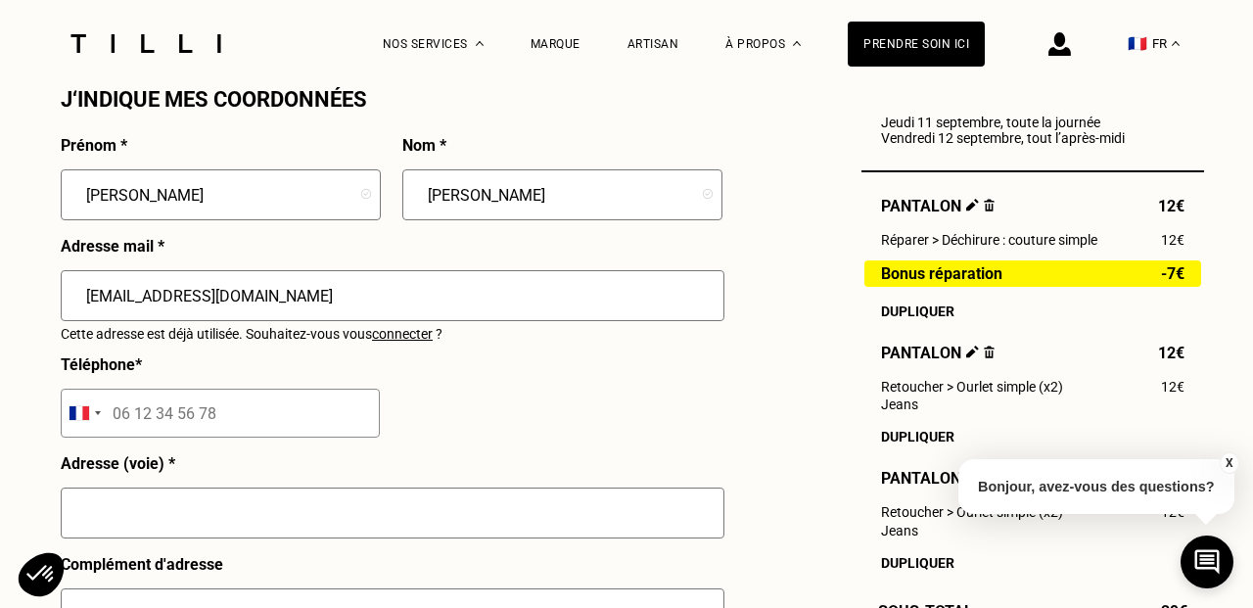
type input "[EMAIL_ADDRESS][DOMAIN_NAME]"
click at [189, 419] on input "tel" at bounding box center [220, 413] width 319 height 49
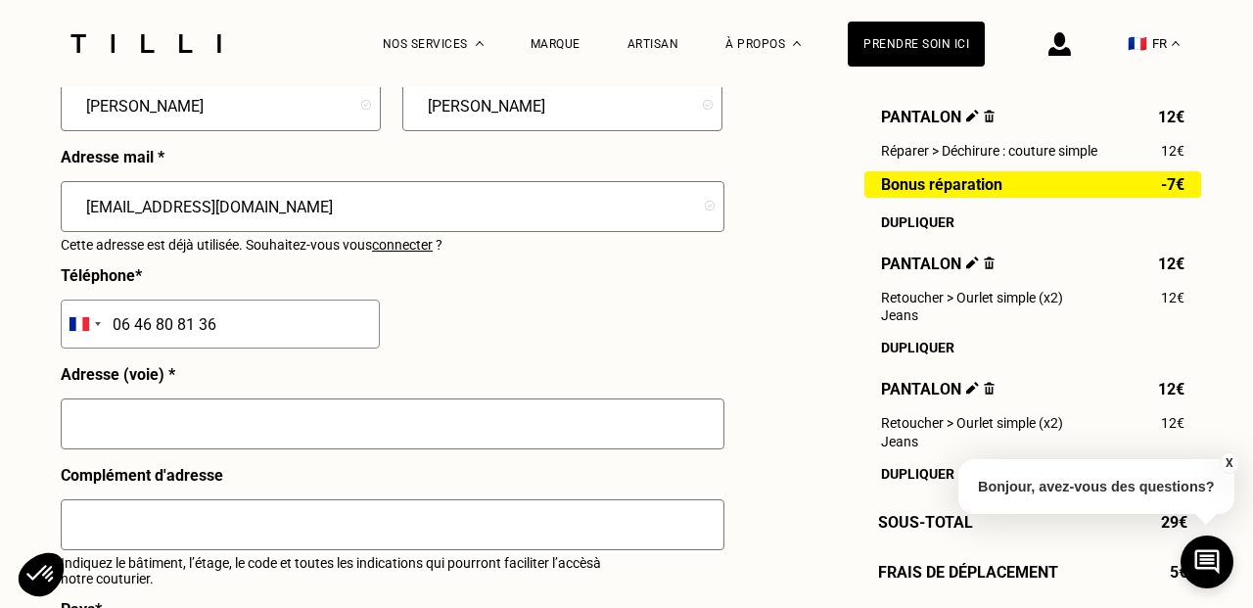
scroll to position [1906, 0]
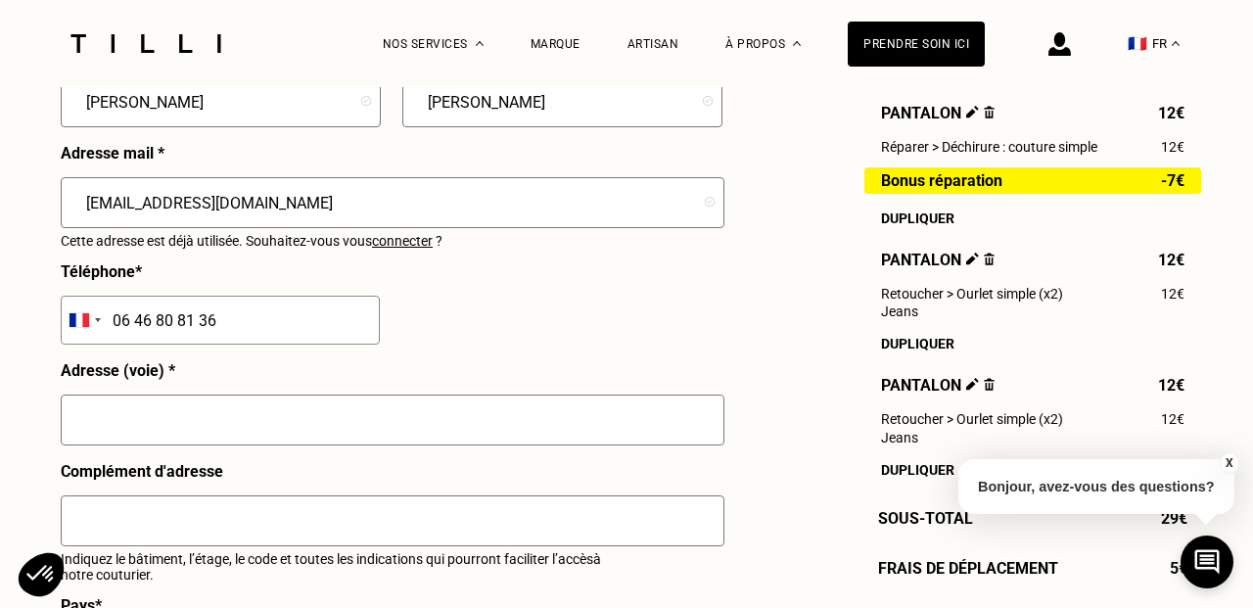
type input "06 46 80 81 36"
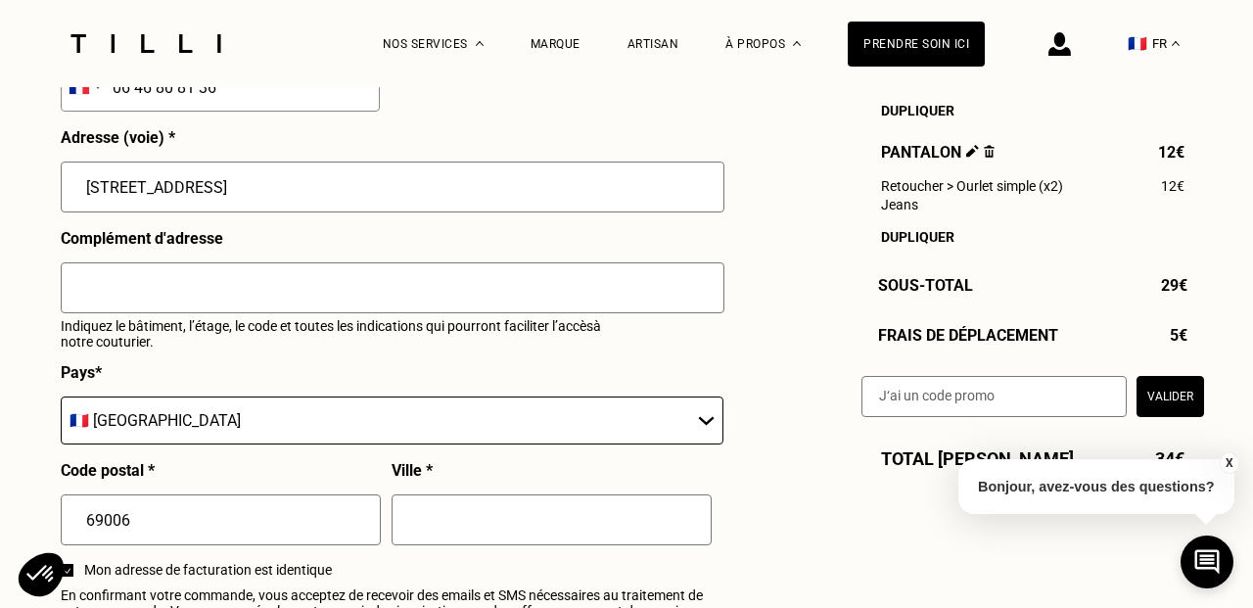
scroll to position [2147, 0]
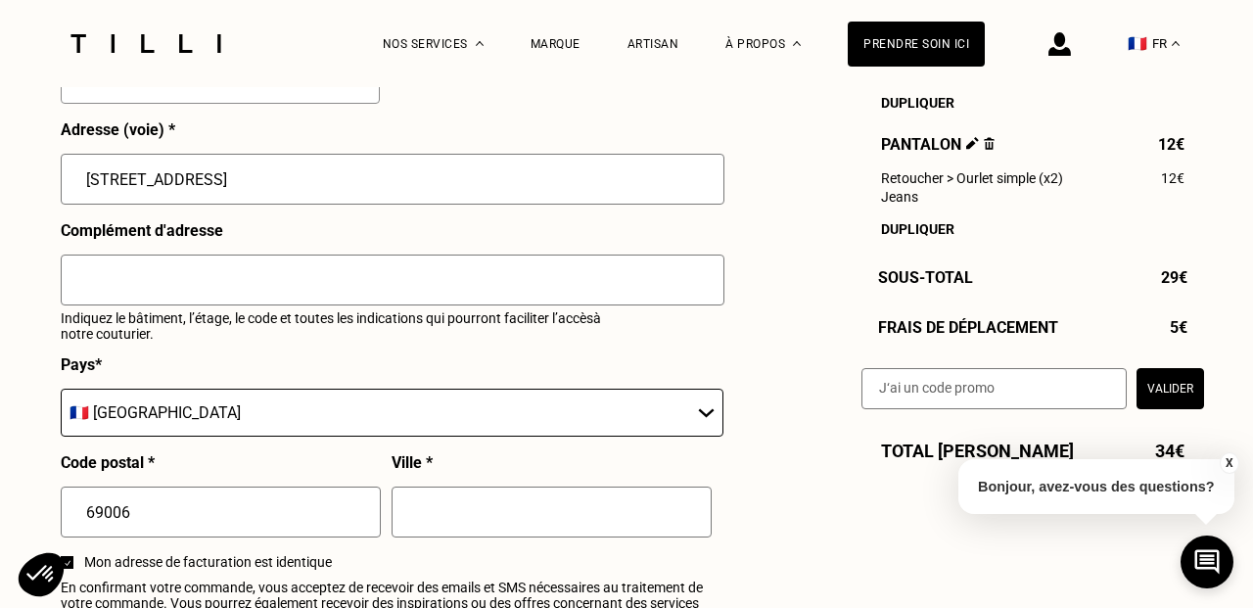
type input "[STREET_ADDRESS]"
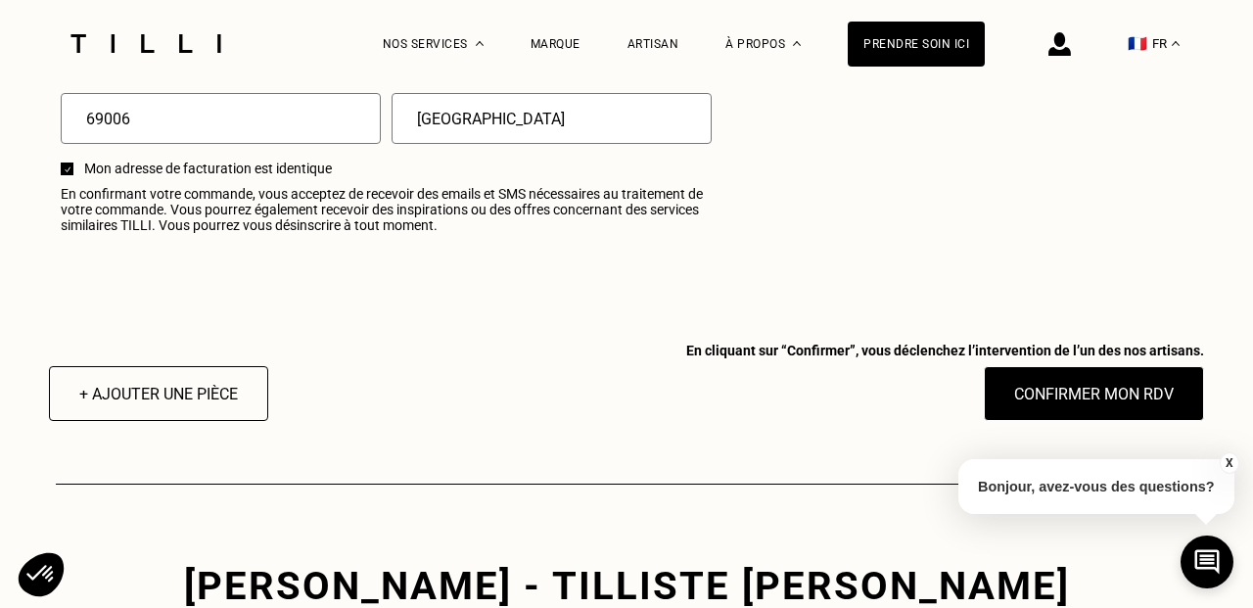
scroll to position [2544, 0]
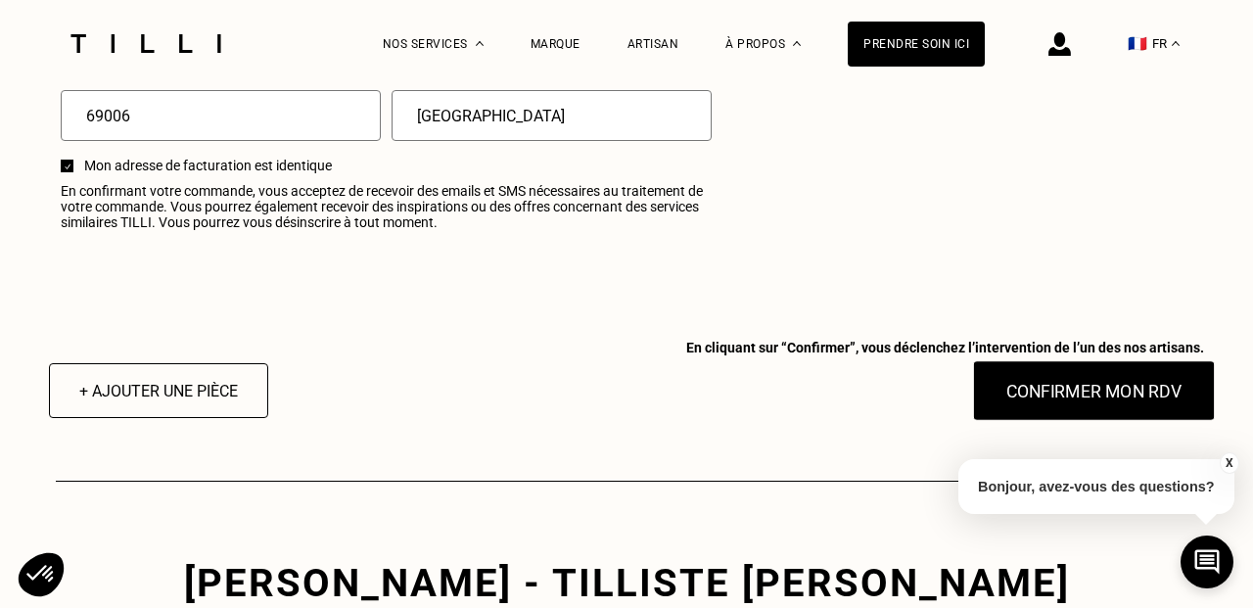
type input "[GEOGRAPHIC_DATA]"
click at [1120, 393] on button "Confirmer mon RDV" at bounding box center [1094, 390] width 243 height 61
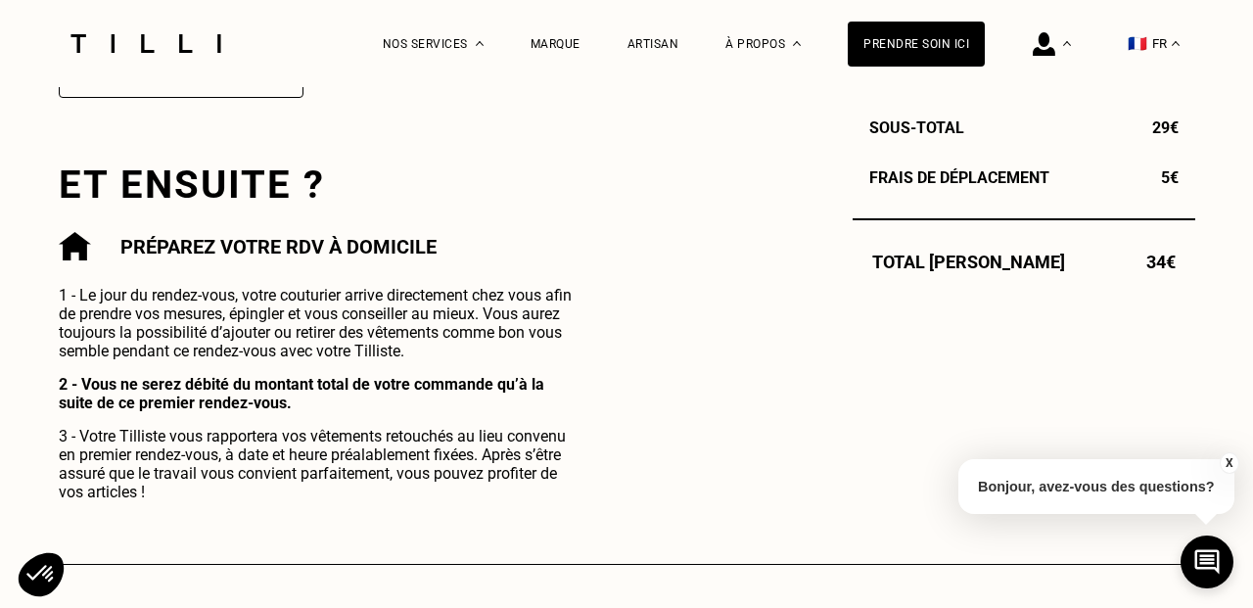
scroll to position [939, 0]
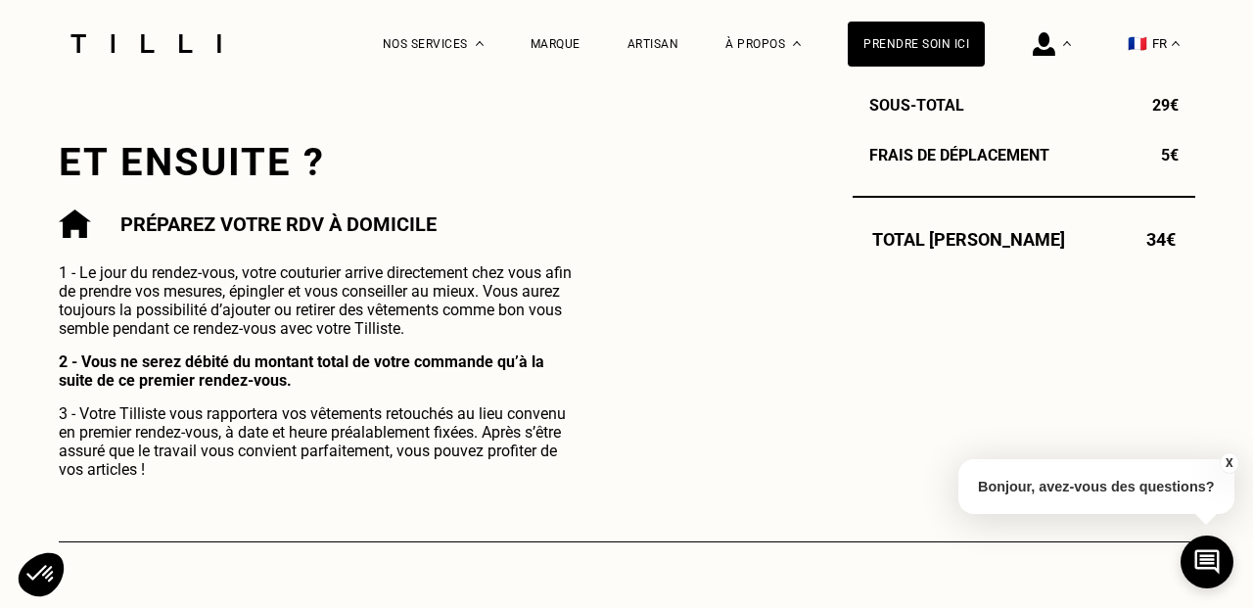
click at [189, 54] on div at bounding box center [146, 43] width 164 height 87
